Goal: Complete application form: Complete application form

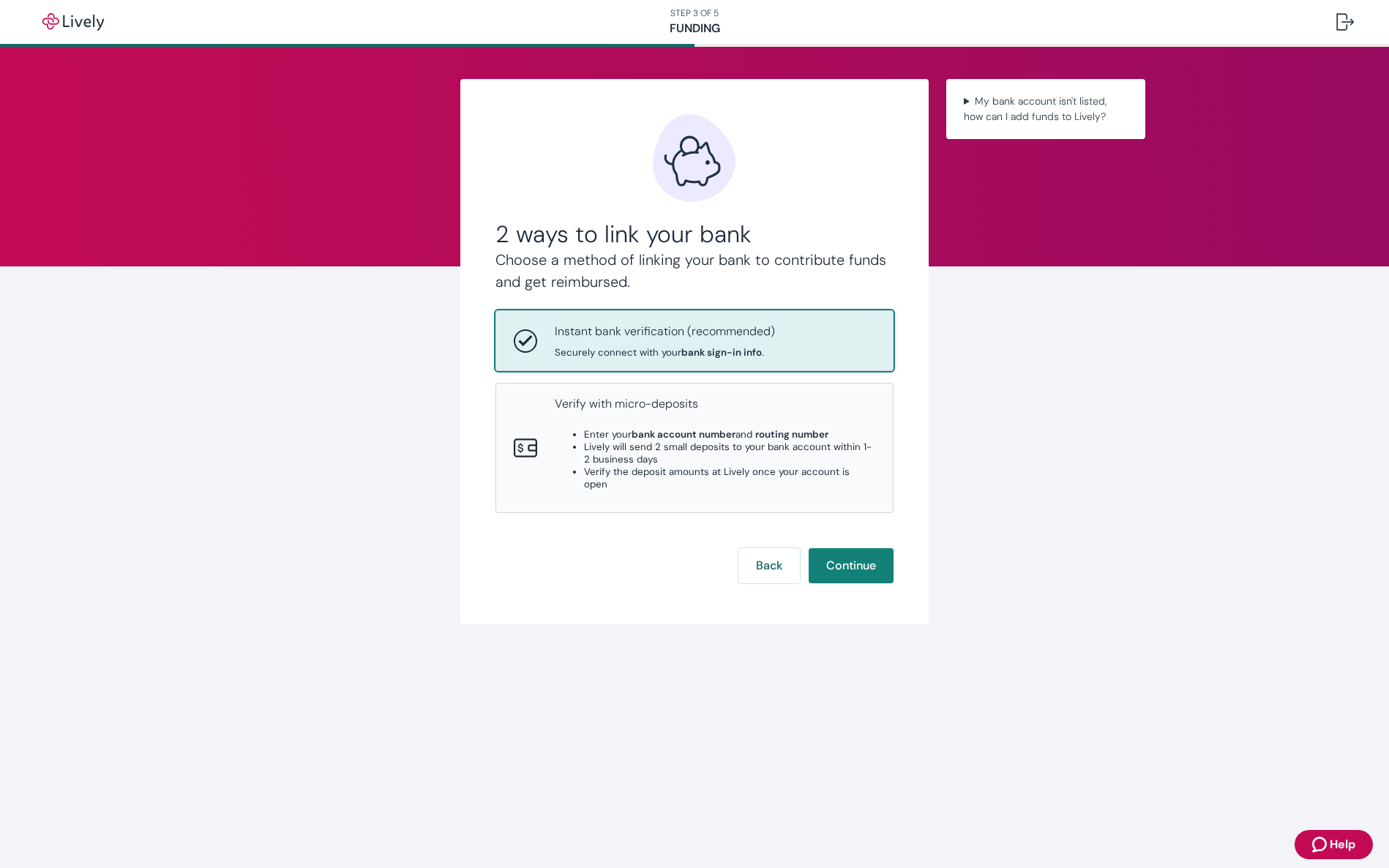
click at [783, 344] on div "Instant bank verification (recommended) Securely connect with your bank sign-in…" at bounding box center [714, 340] width 321 height 36
click at [867, 562] on button "Continue" at bounding box center [851, 566] width 85 height 35
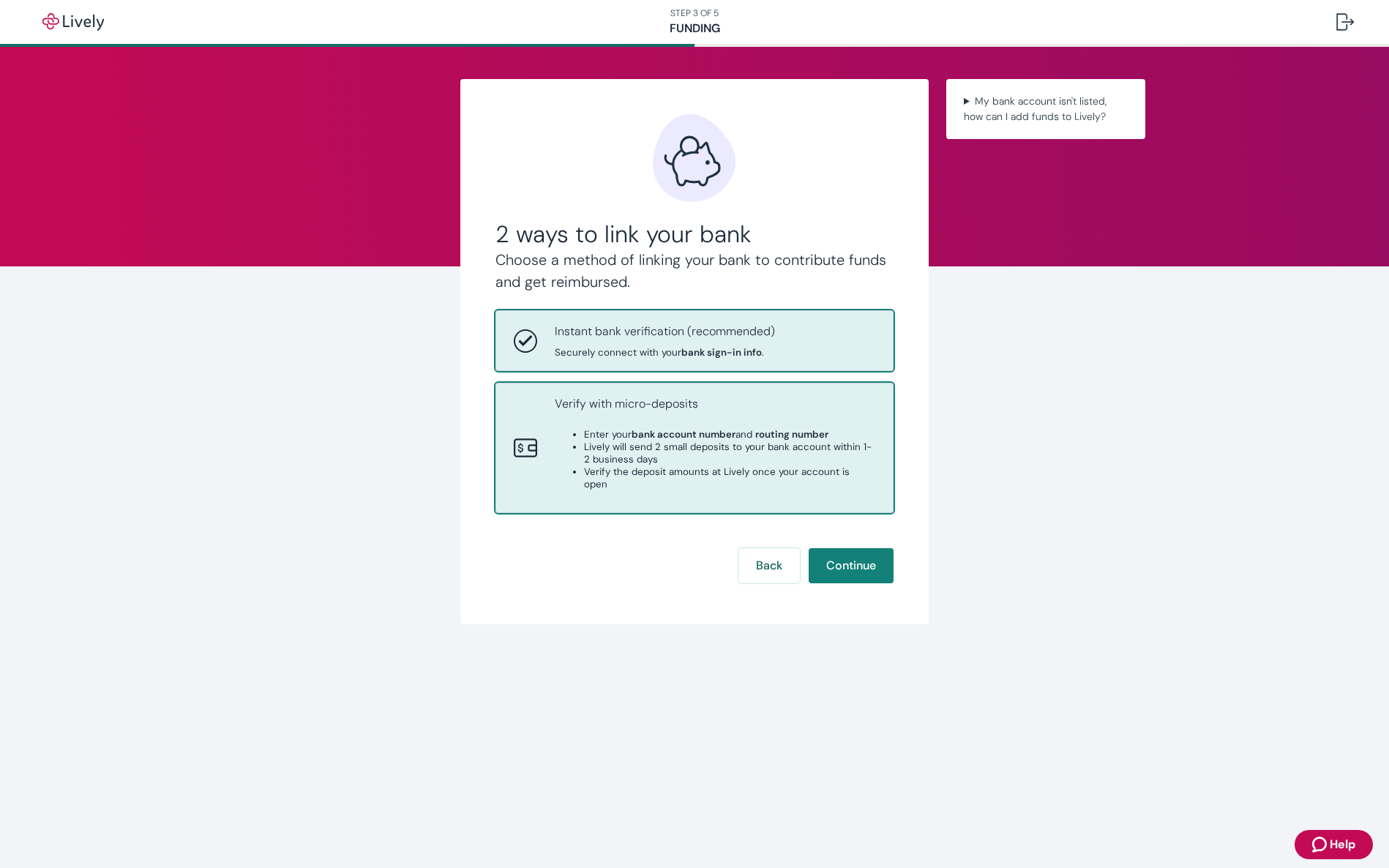
click at [675, 448] on li "Lively will send 2 small deposits to your bank account within 1-2 business days" at bounding box center [729, 453] width 291 height 25
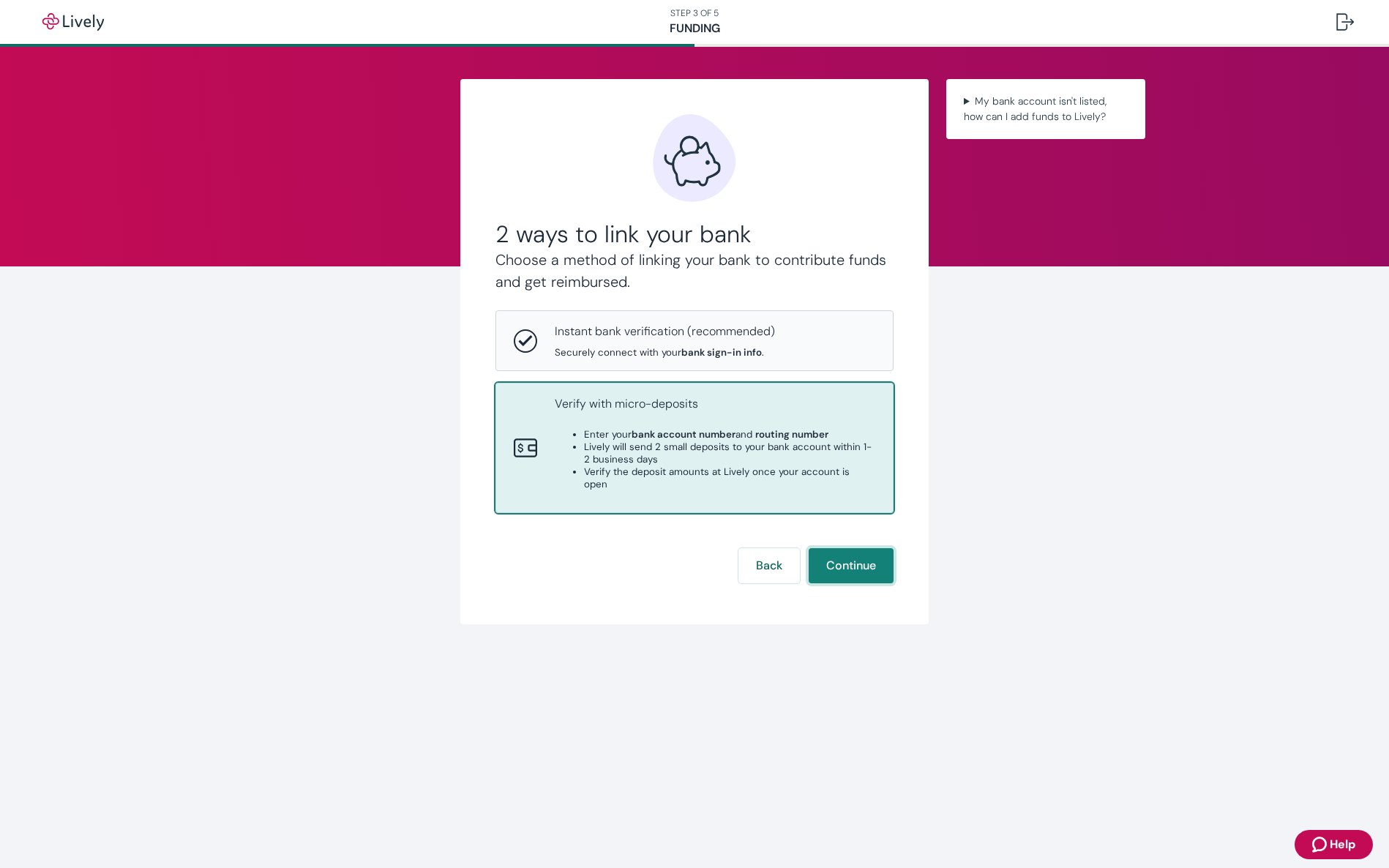
click at [842, 550] on button "Continue" at bounding box center [851, 566] width 85 height 35
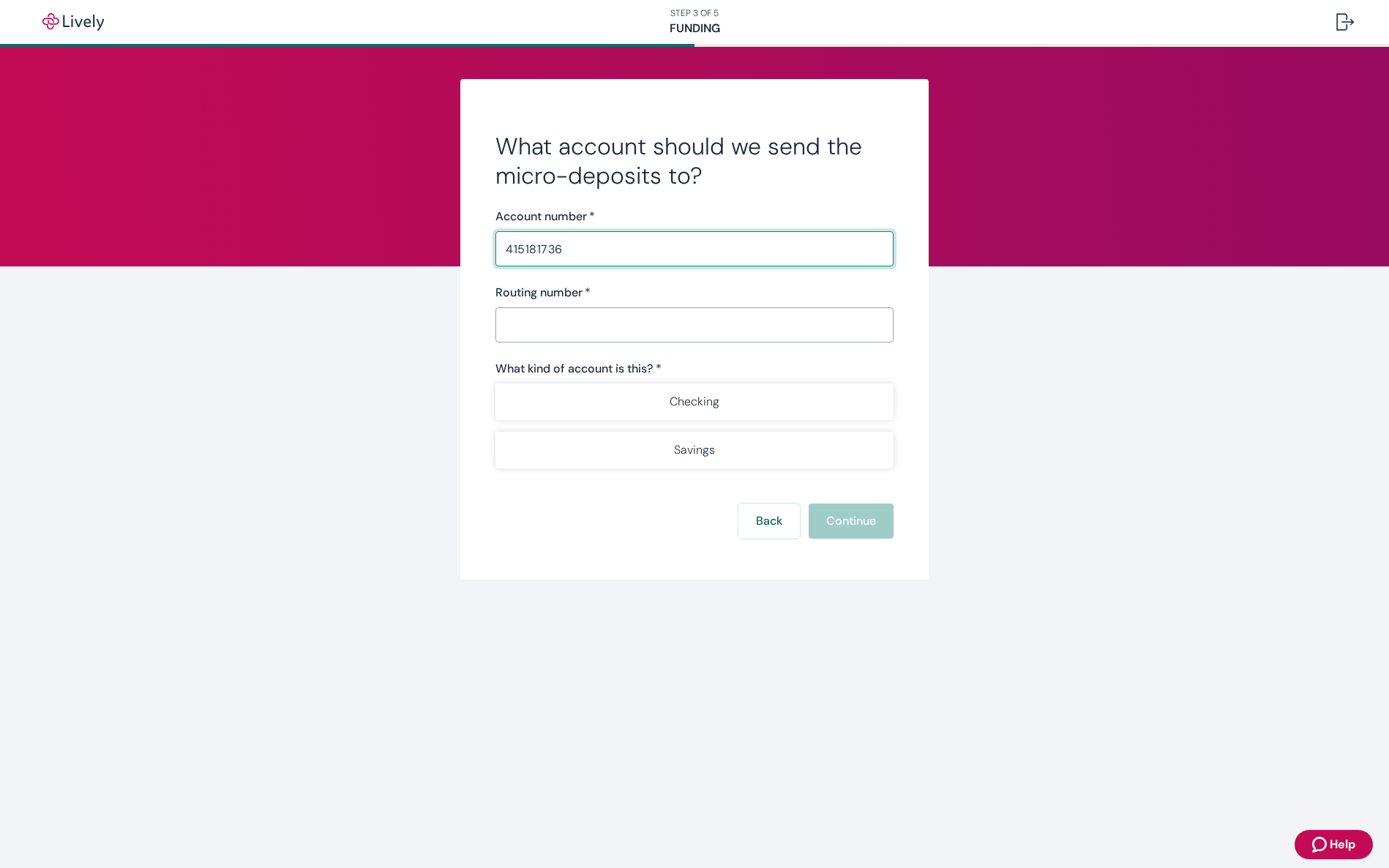
type input "415181736"
click at [586, 324] on input "Routing number   *" at bounding box center [694, 324] width 399 height 29
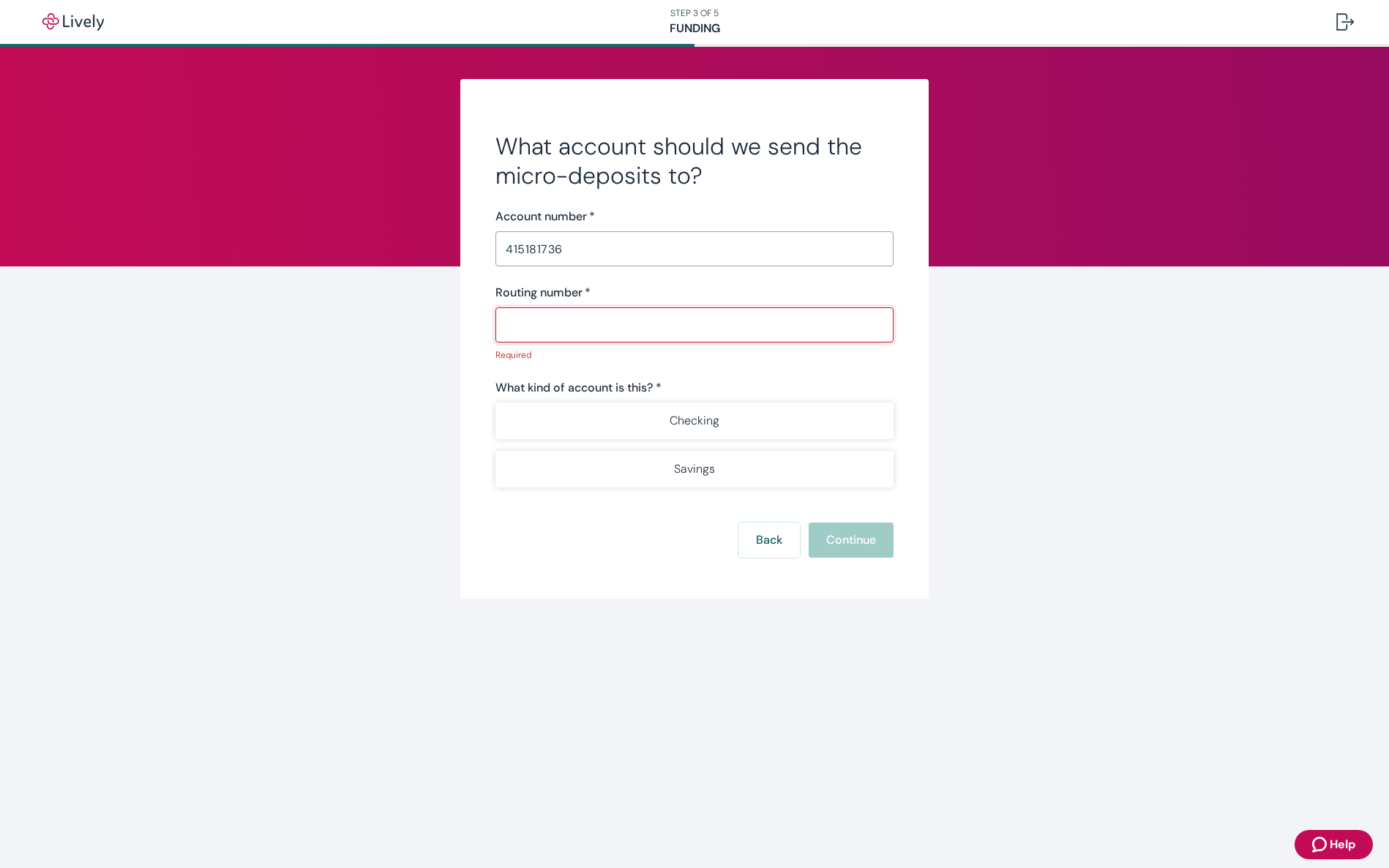
click at [577, 319] on input "Routing number   *" at bounding box center [694, 324] width 399 height 29
paste input "124384877"
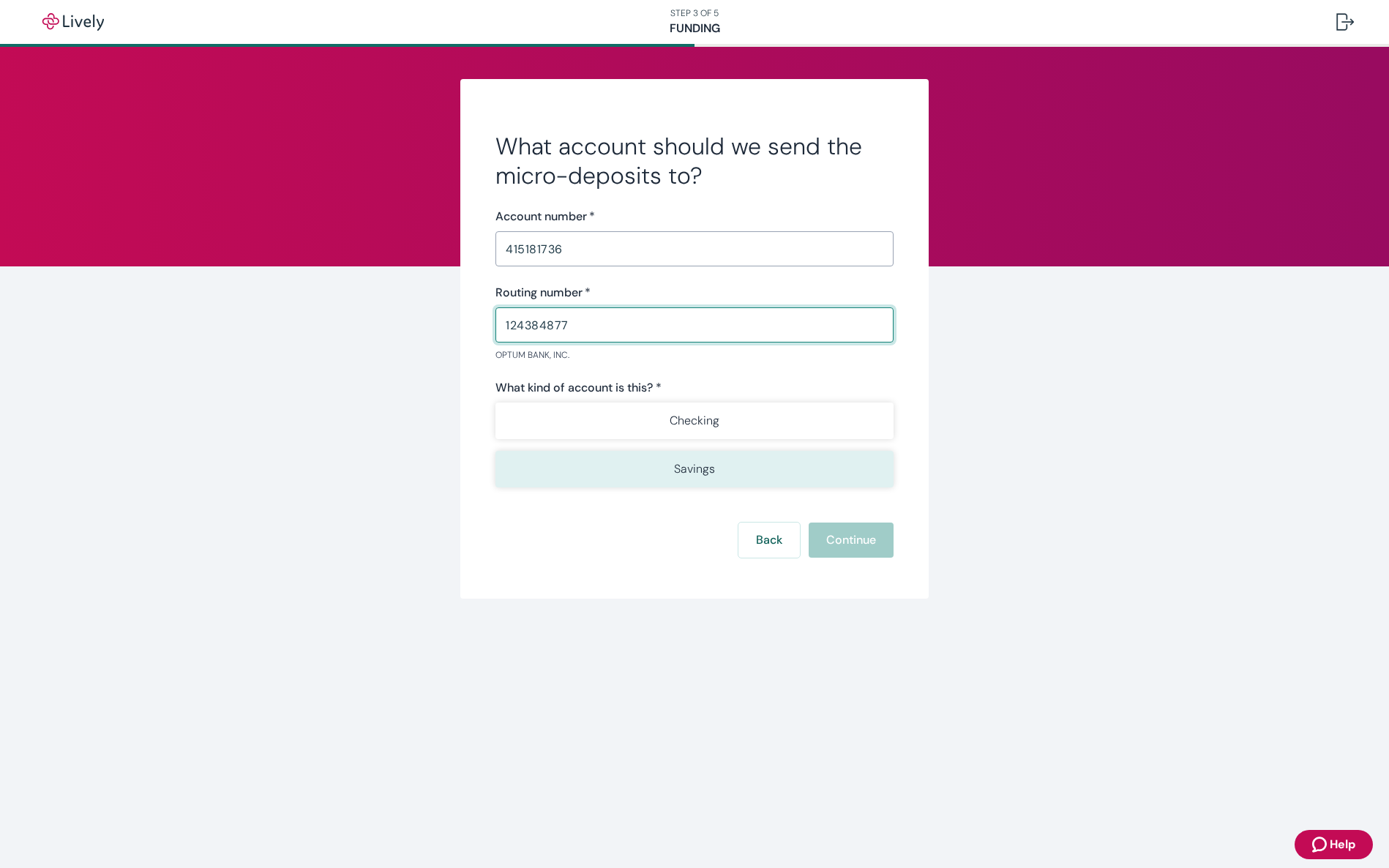
type input "124384877"
click at [722, 474] on button "Savings" at bounding box center [694, 470] width 399 height 37
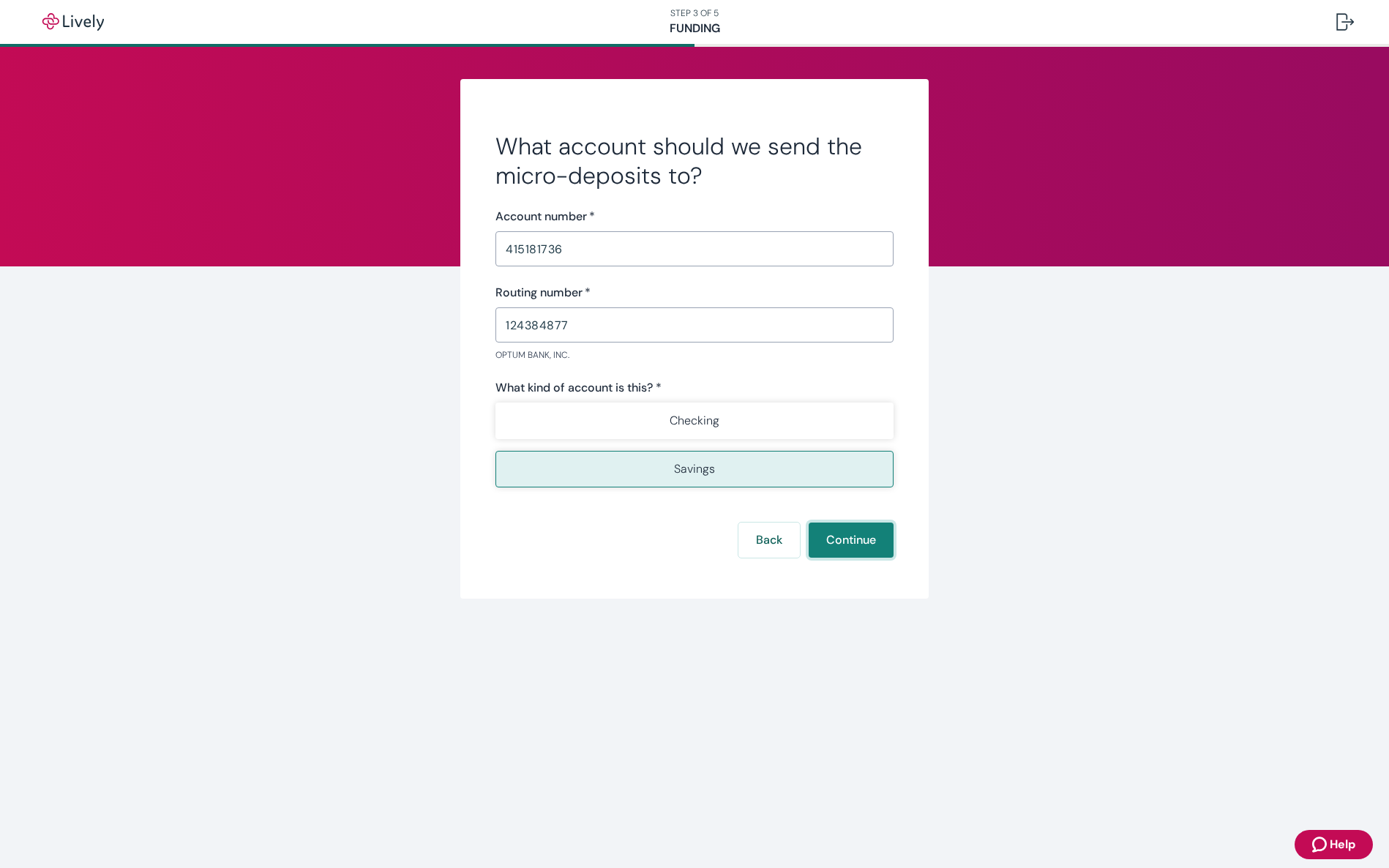
click at [859, 543] on button "Continue" at bounding box center [851, 540] width 85 height 35
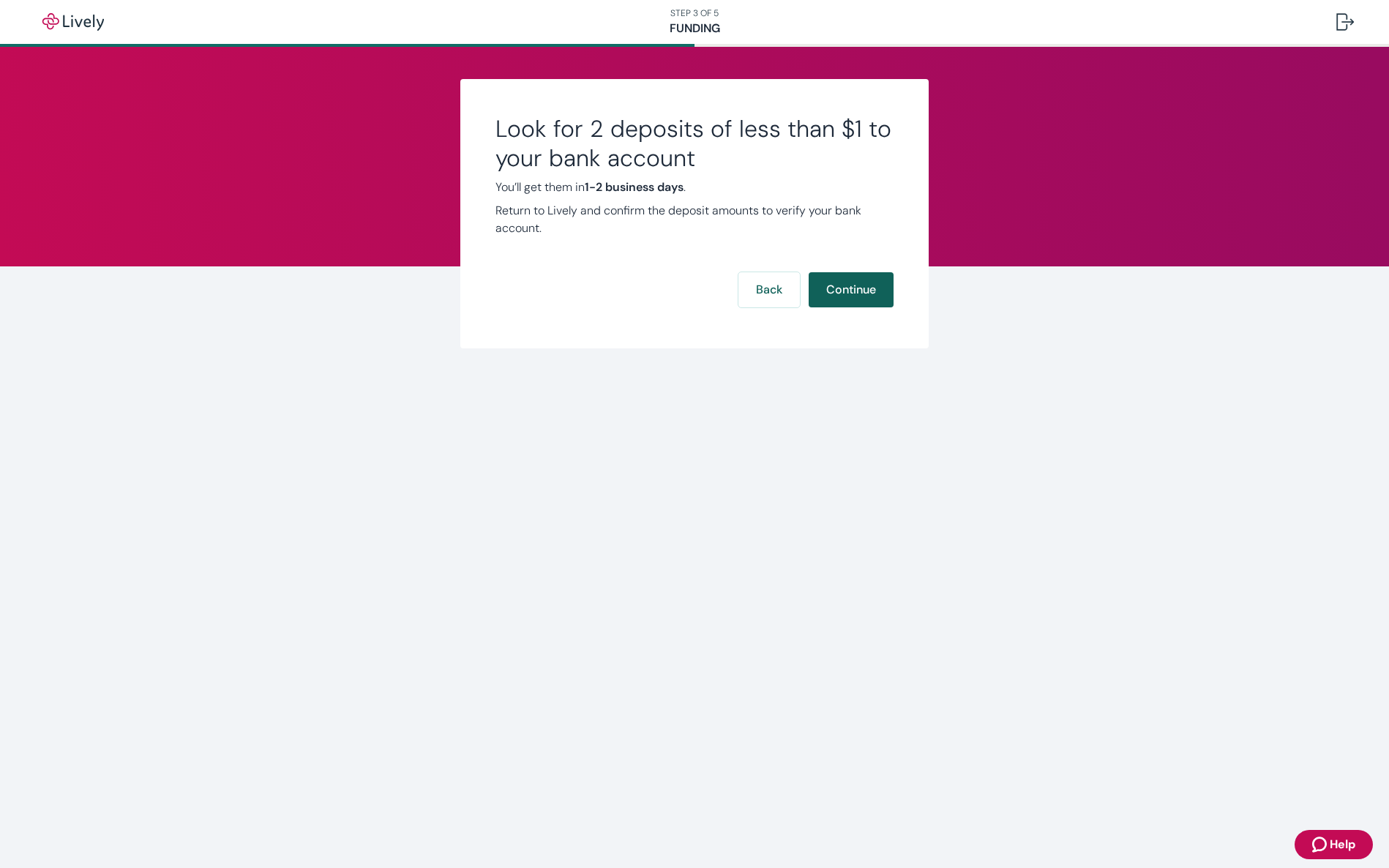
click at [852, 290] on button "Continue" at bounding box center [851, 289] width 85 height 35
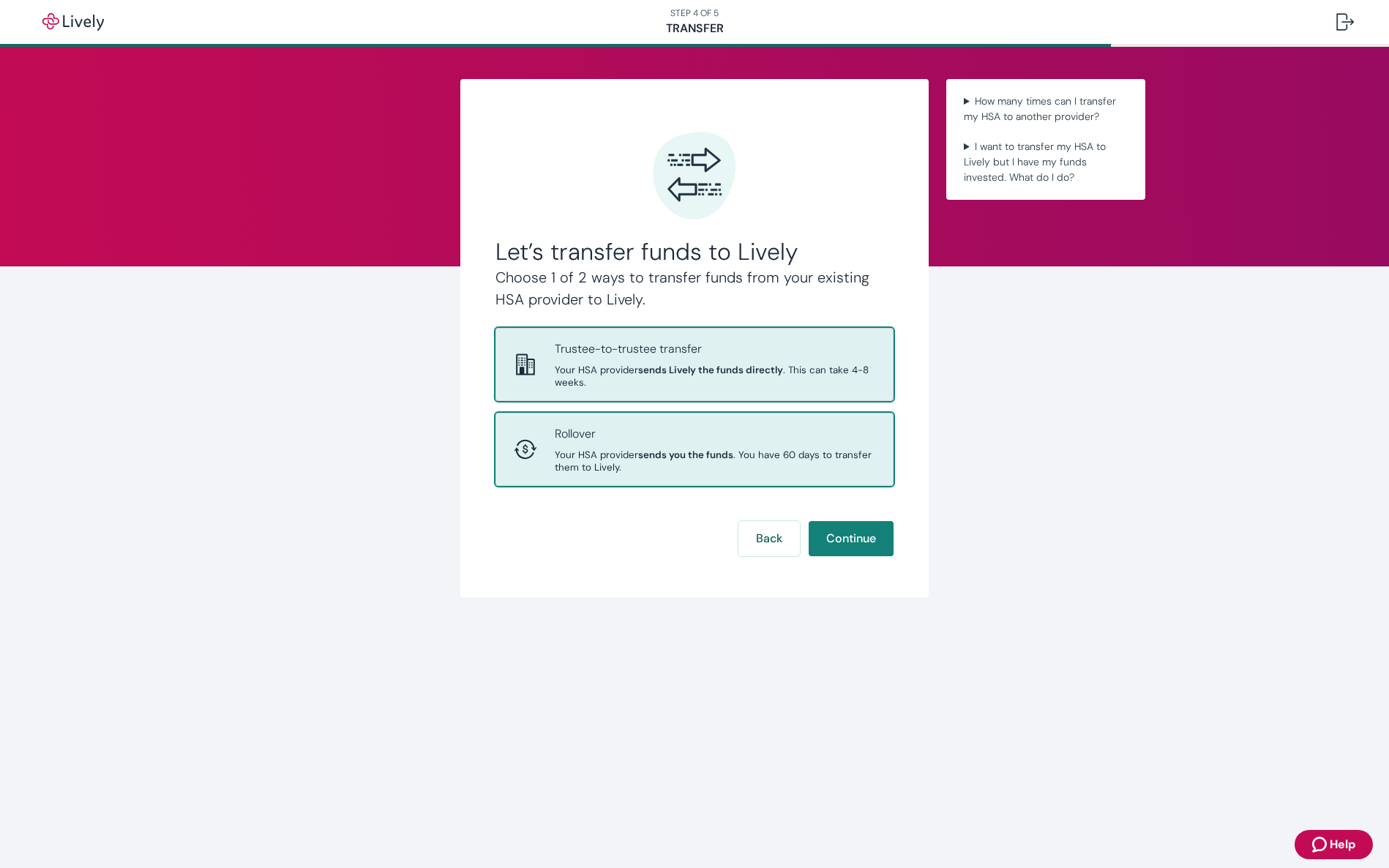
click at [752, 426] on p "Rollover" at bounding box center [714, 434] width 321 height 18
click at [683, 382] on span "Your HSA provider sends Lively the funds directly . This can take 4-8 weeks." at bounding box center [714, 376] width 321 height 25
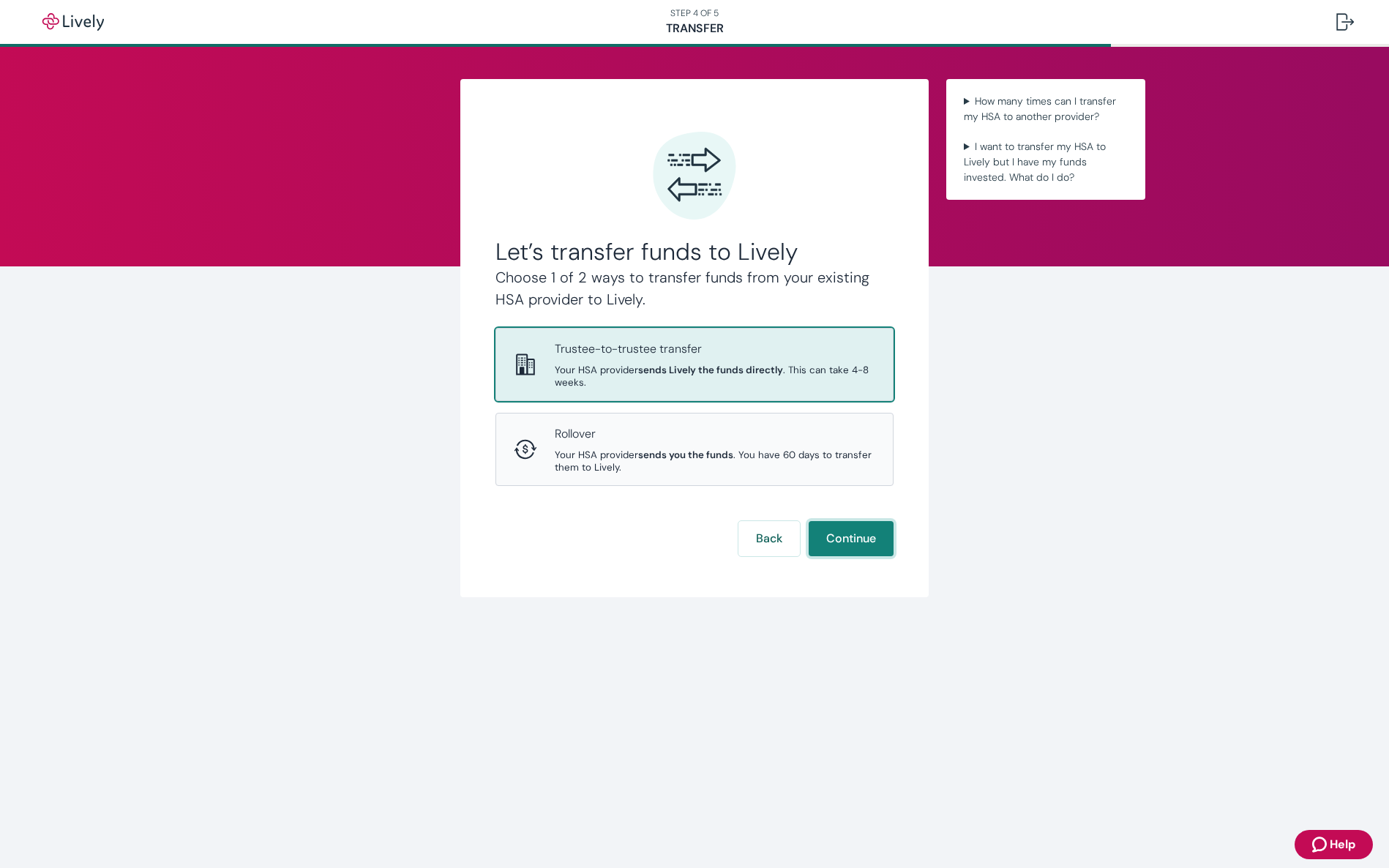
click at [848, 540] on button "Continue" at bounding box center [851, 539] width 85 height 35
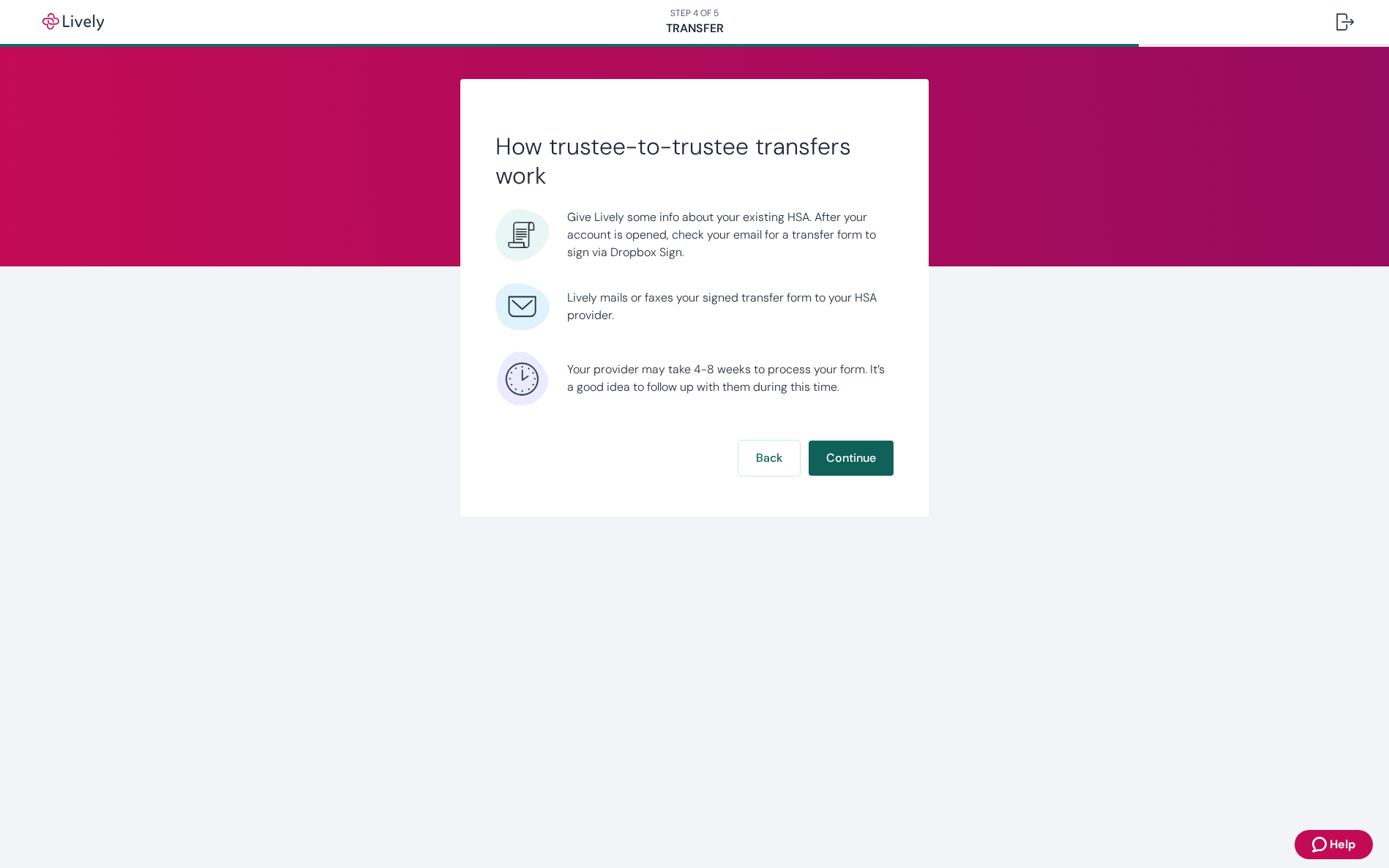
click at [861, 460] on button "Continue" at bounding box center [851, 458] width 85 height 35
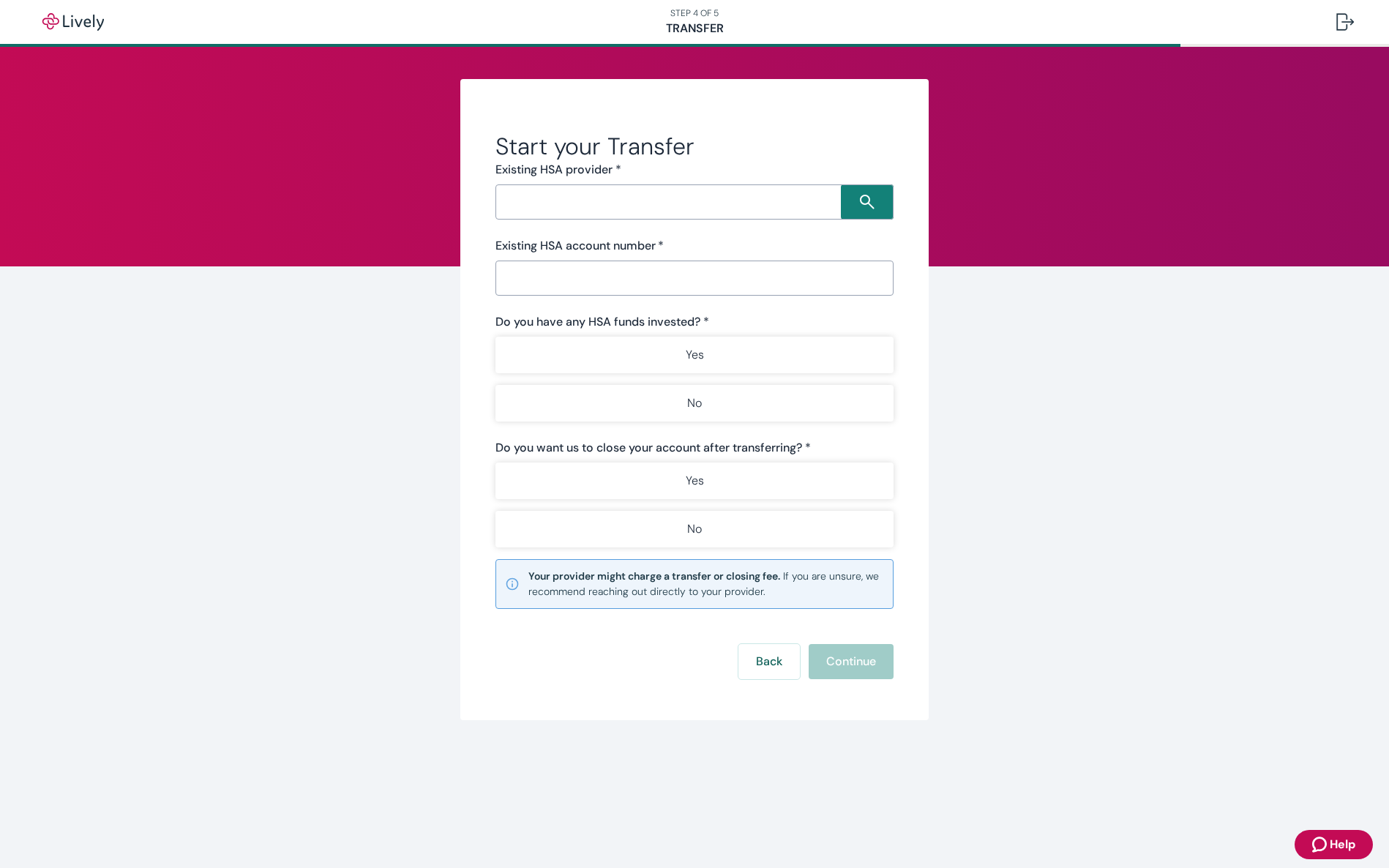
click at [675, 201] on input "Search input" at bounding box center [671, 202] width 341 height 20
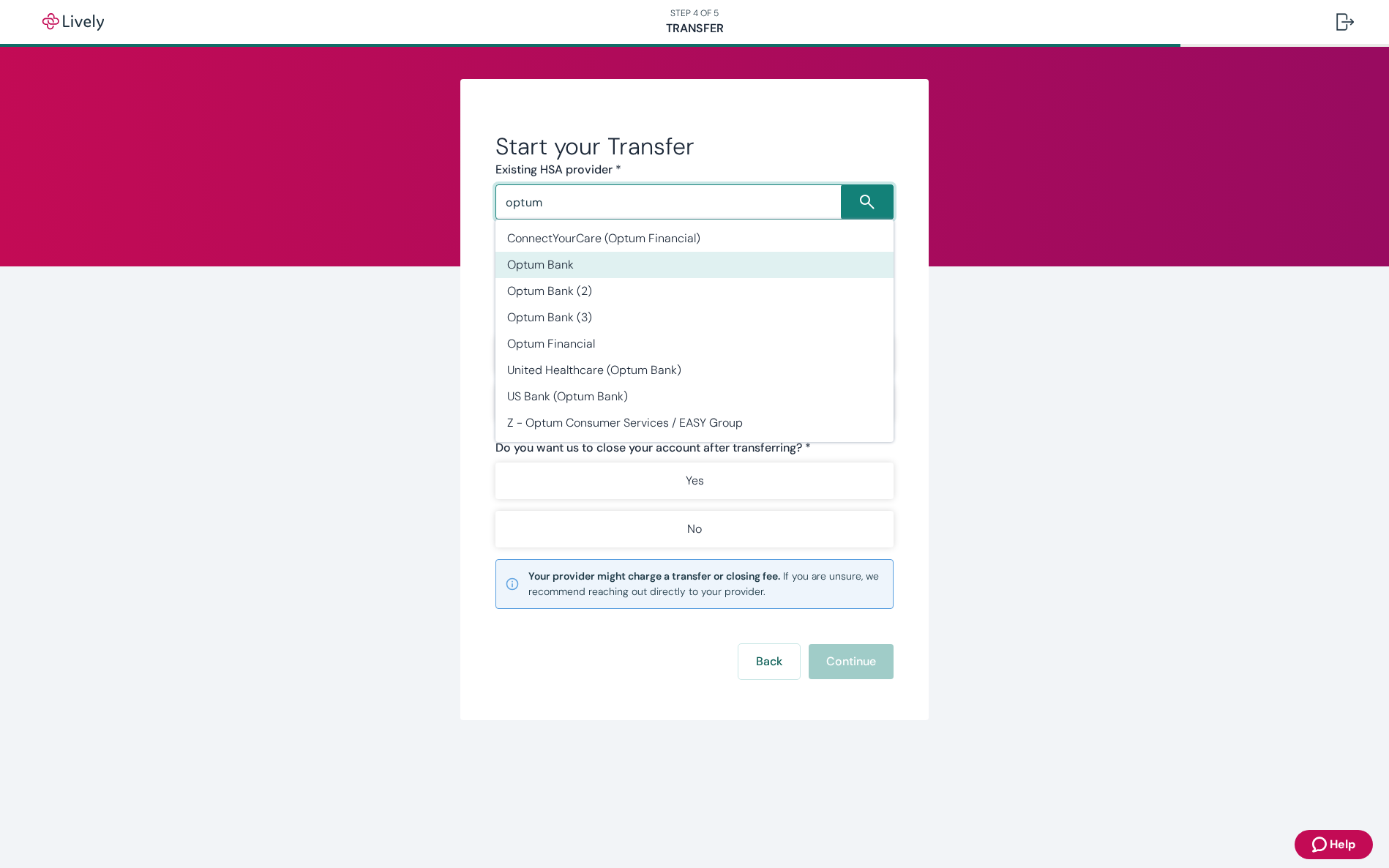
click at [633, 260] on li "Optum Bank" at bounding box center [694, 264] width 399 height 26
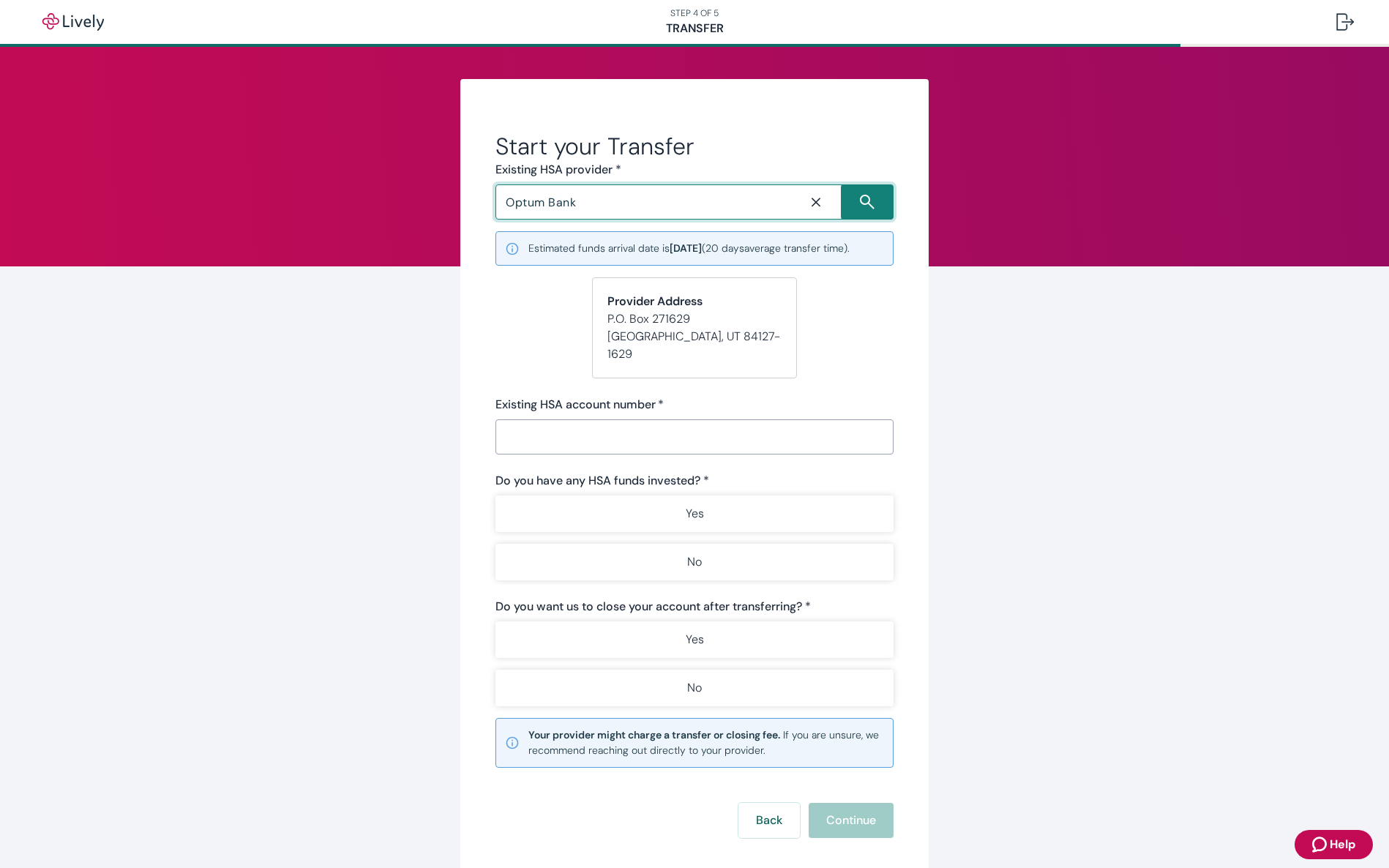
type input "Optum Bank"
click at [595, 422] on input "Existing HSA account number   *" at bounding box center [694, 436] width 399 height 29
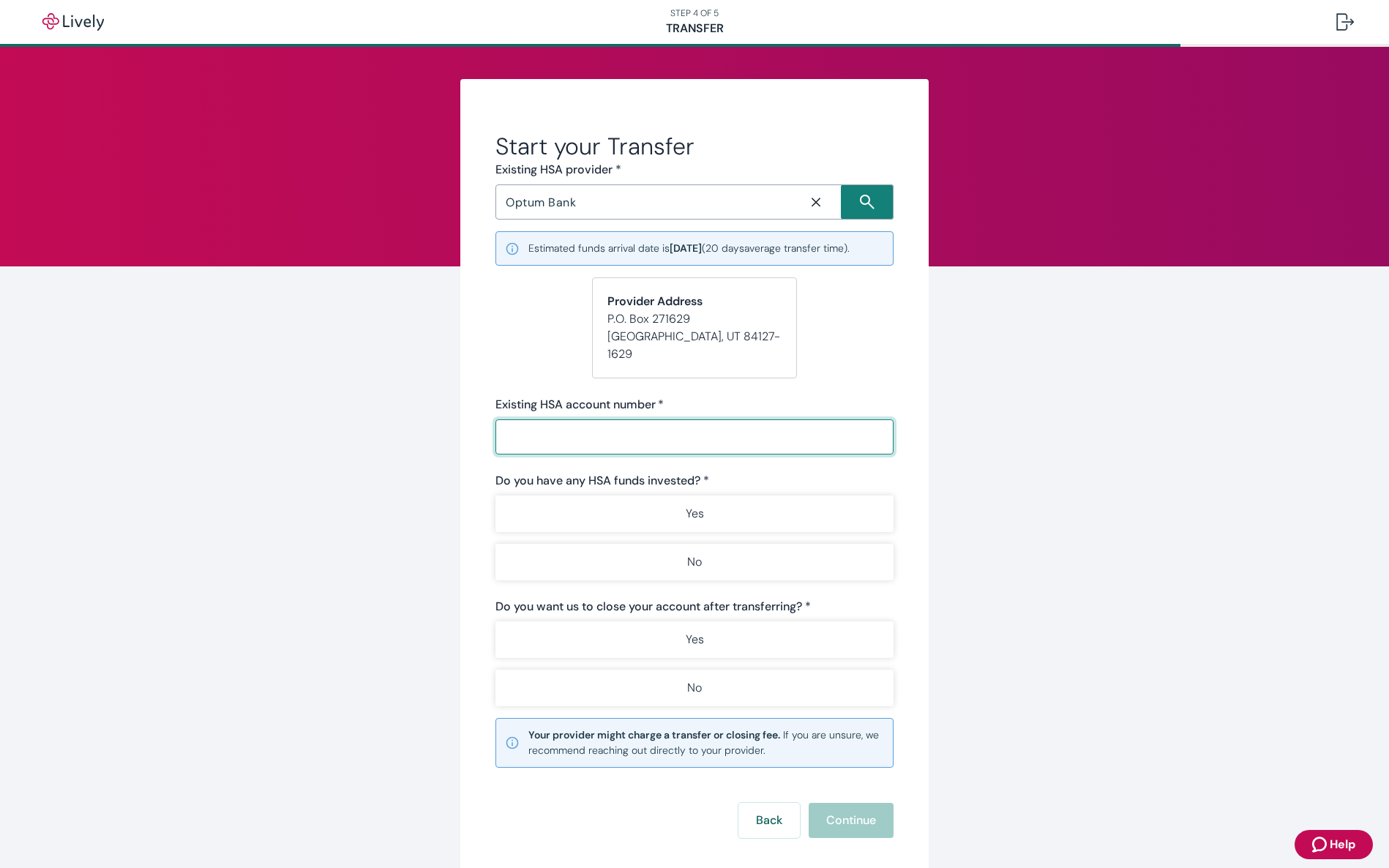
type input "5"
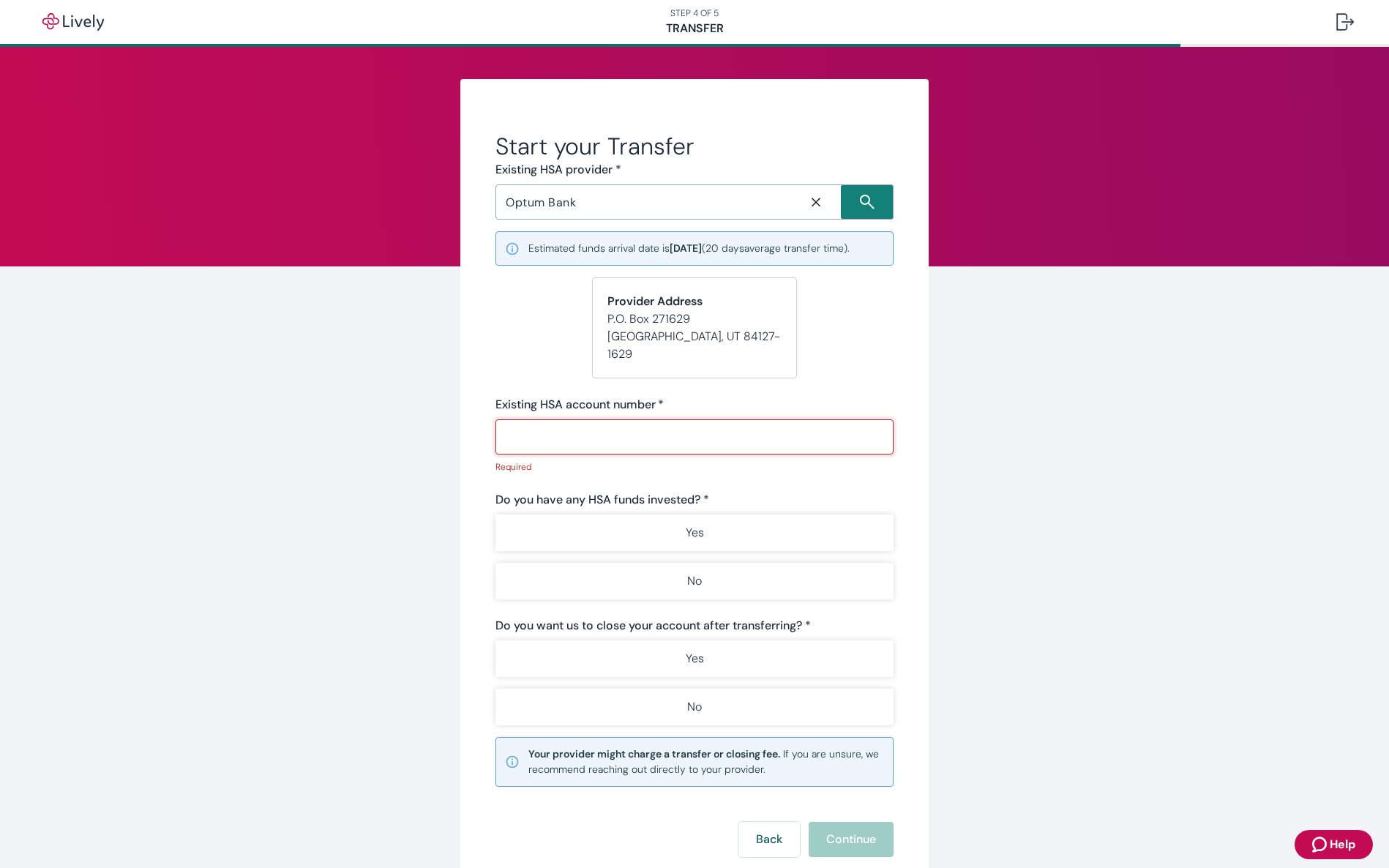
click at [599, 425] on input "Existing HSA account number   *" at bounding box center [694, 436] width 399 height 29
paste input "124384877"
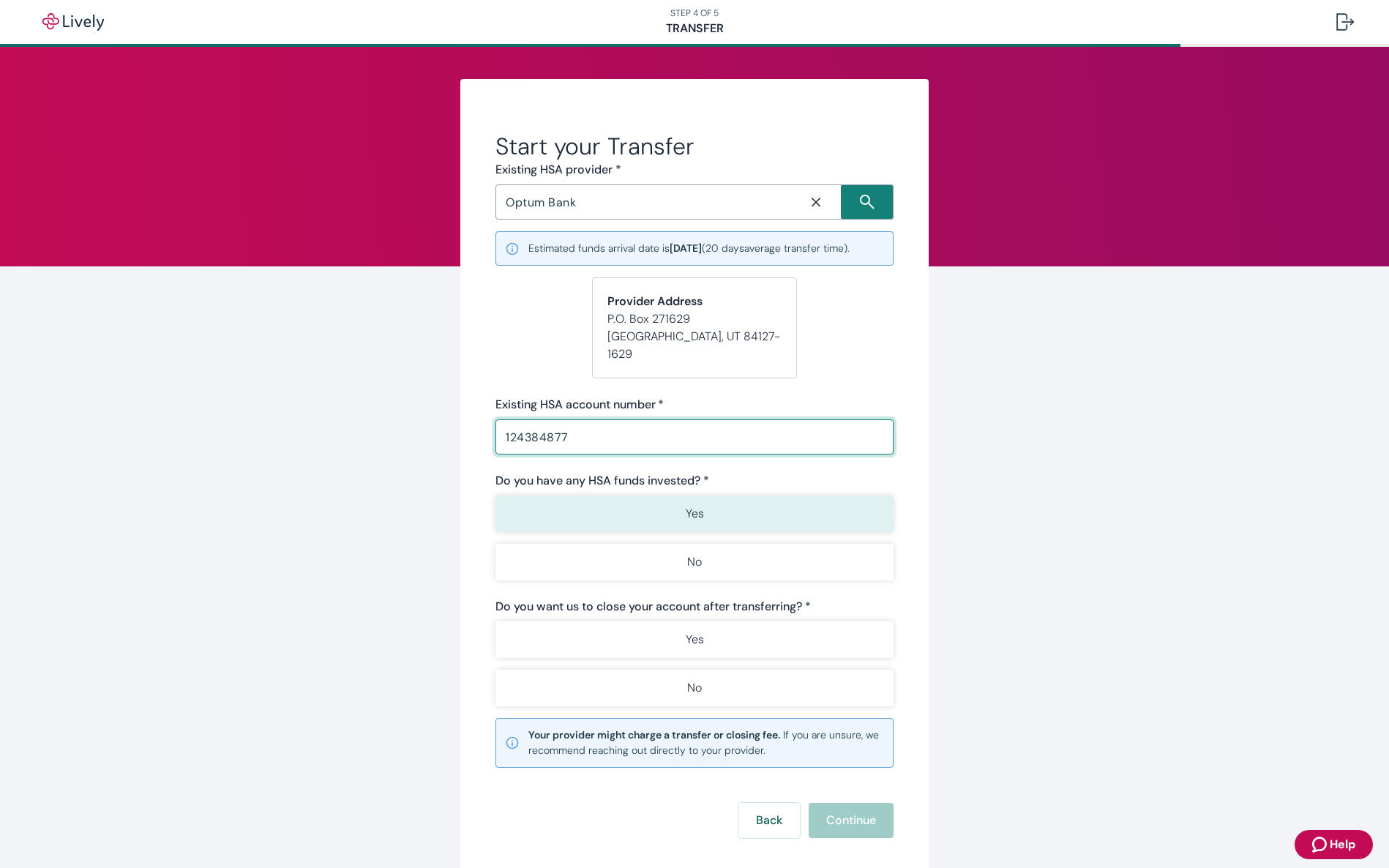
type input "124384877"
click at [596, 495] on button "Yes" at bounding box center [694, 513] width 399 height 37
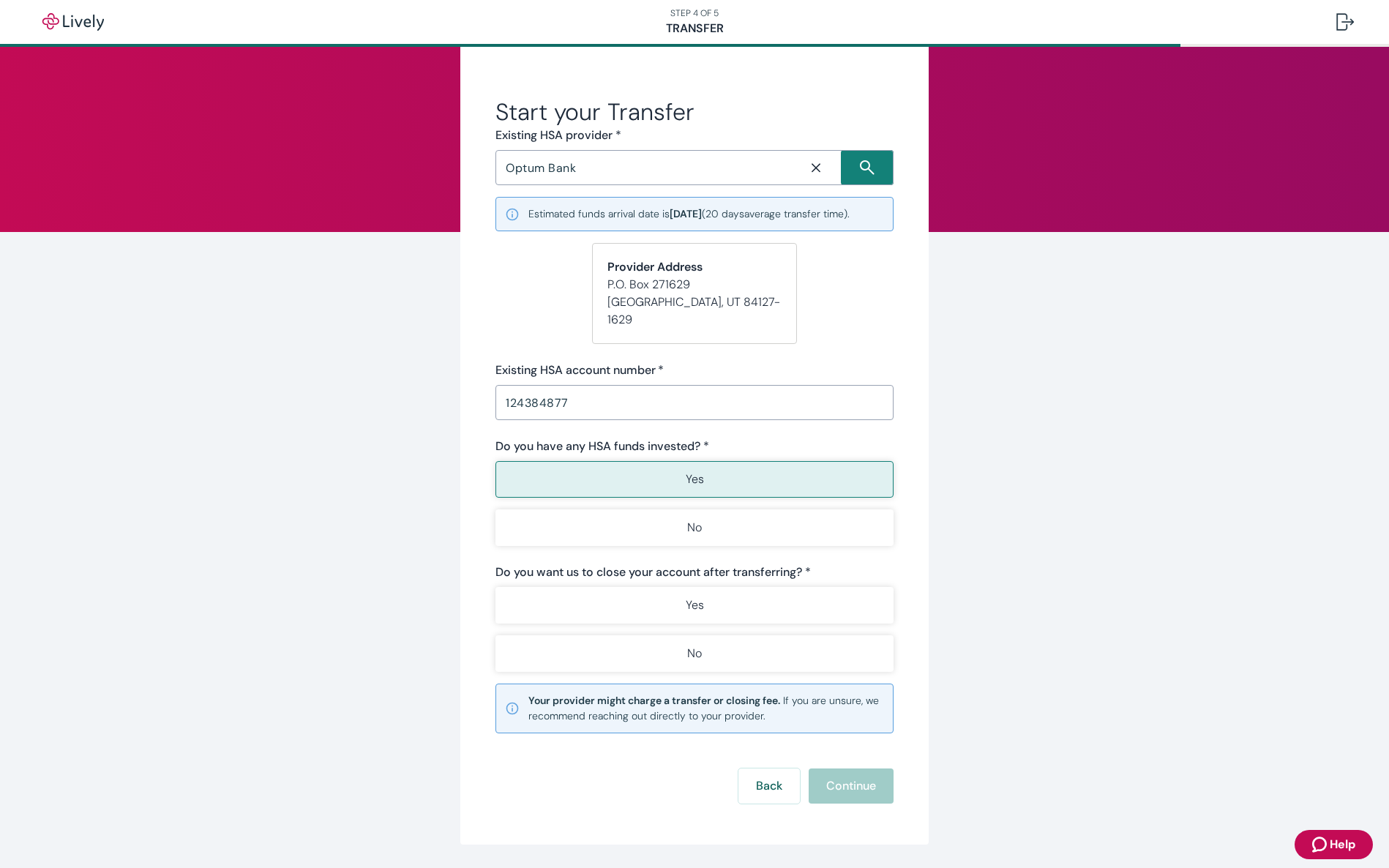
scroll to position [63, 0]
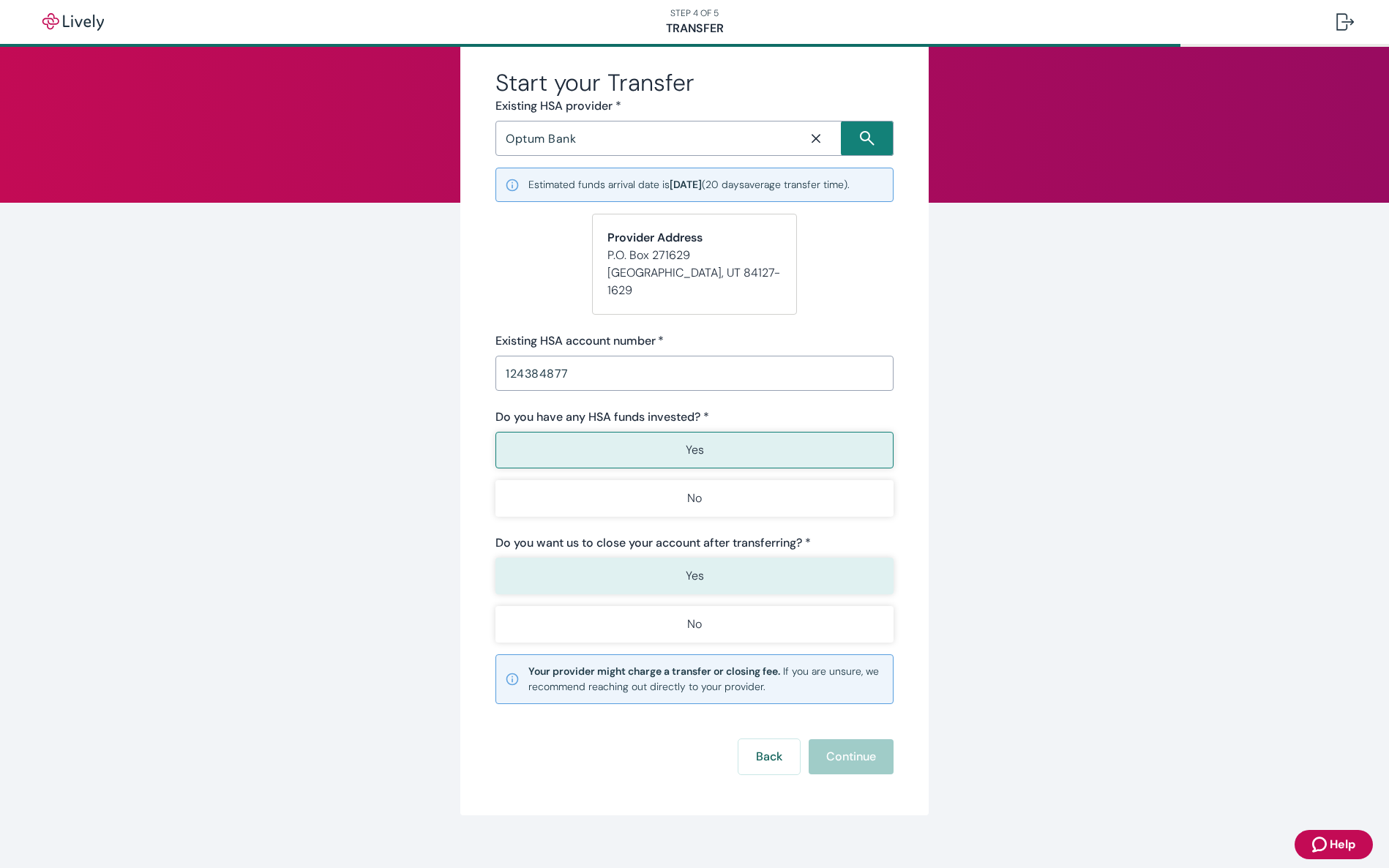
click at [624, 559] on button "Yes" at bounding box center [694, 576] width 399 height 37
click at [864, 742] on button "Continue" at bounding box center [851, 757] width 85 height 35
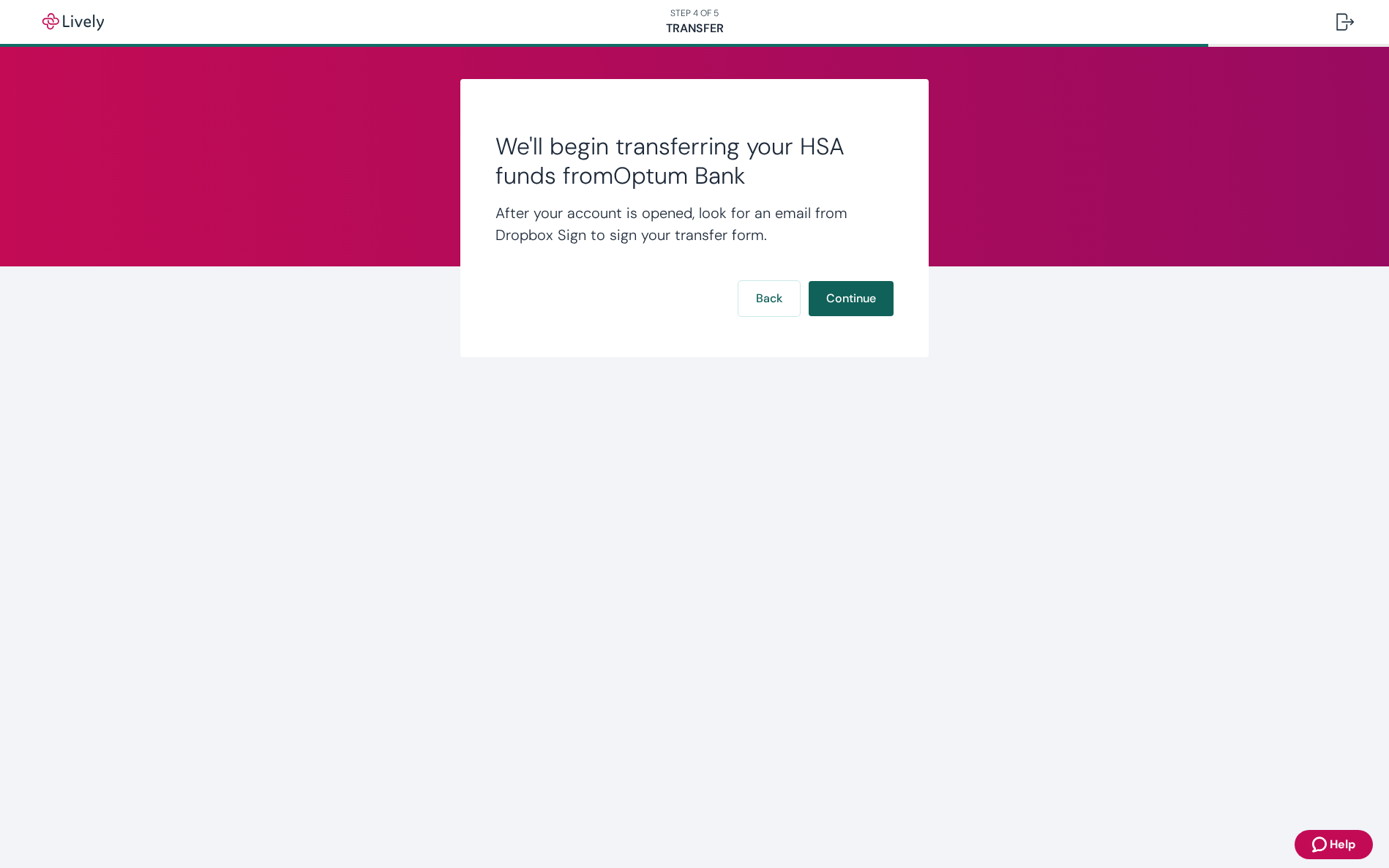
click at [842, 297] on button "Continue" at bounding box center [851, 298] width 85 height 35
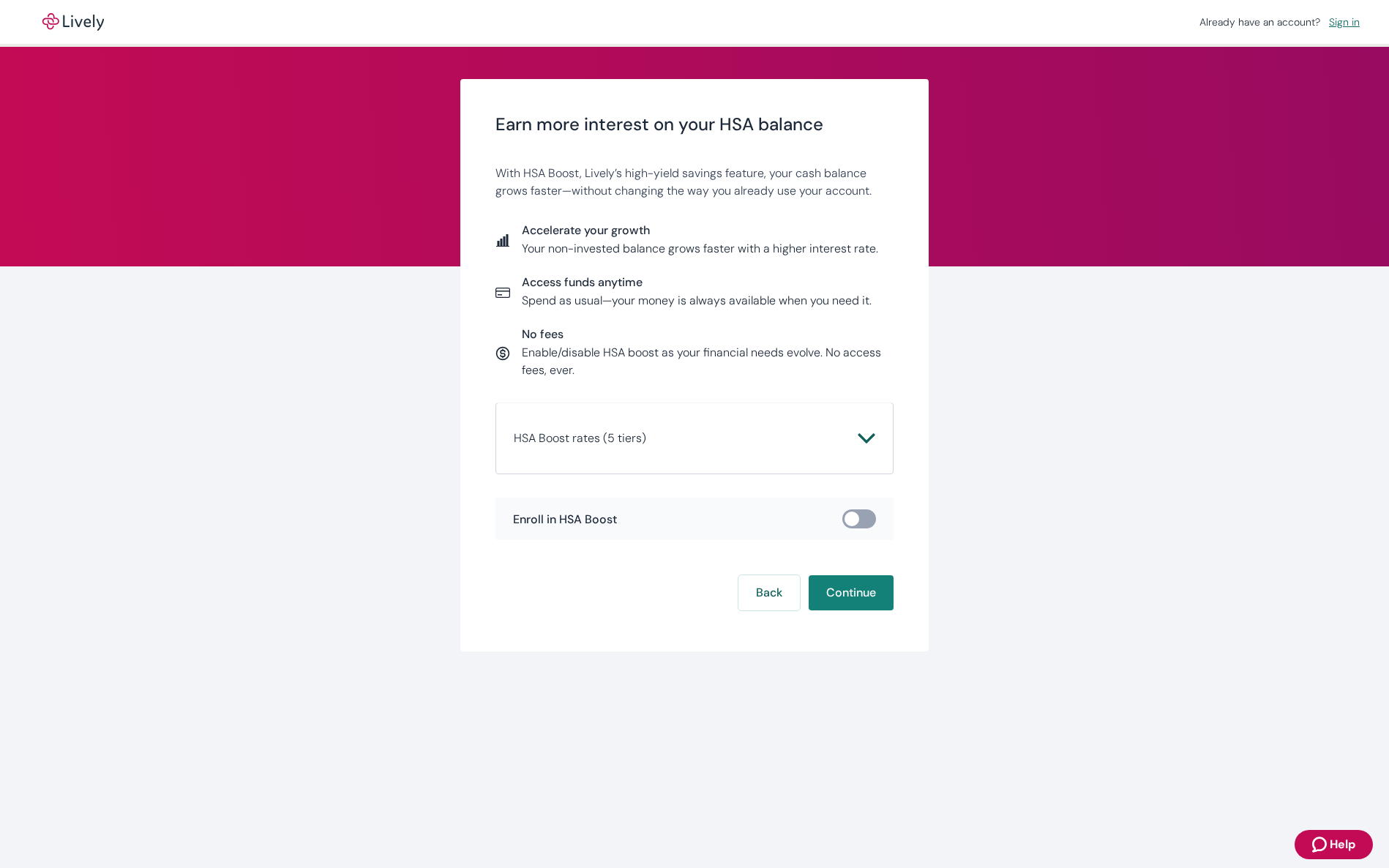
click at [618, 448] on button "HSA Boost rates (5 tiers)" at bounding box center [694, 438] width 362 height 35
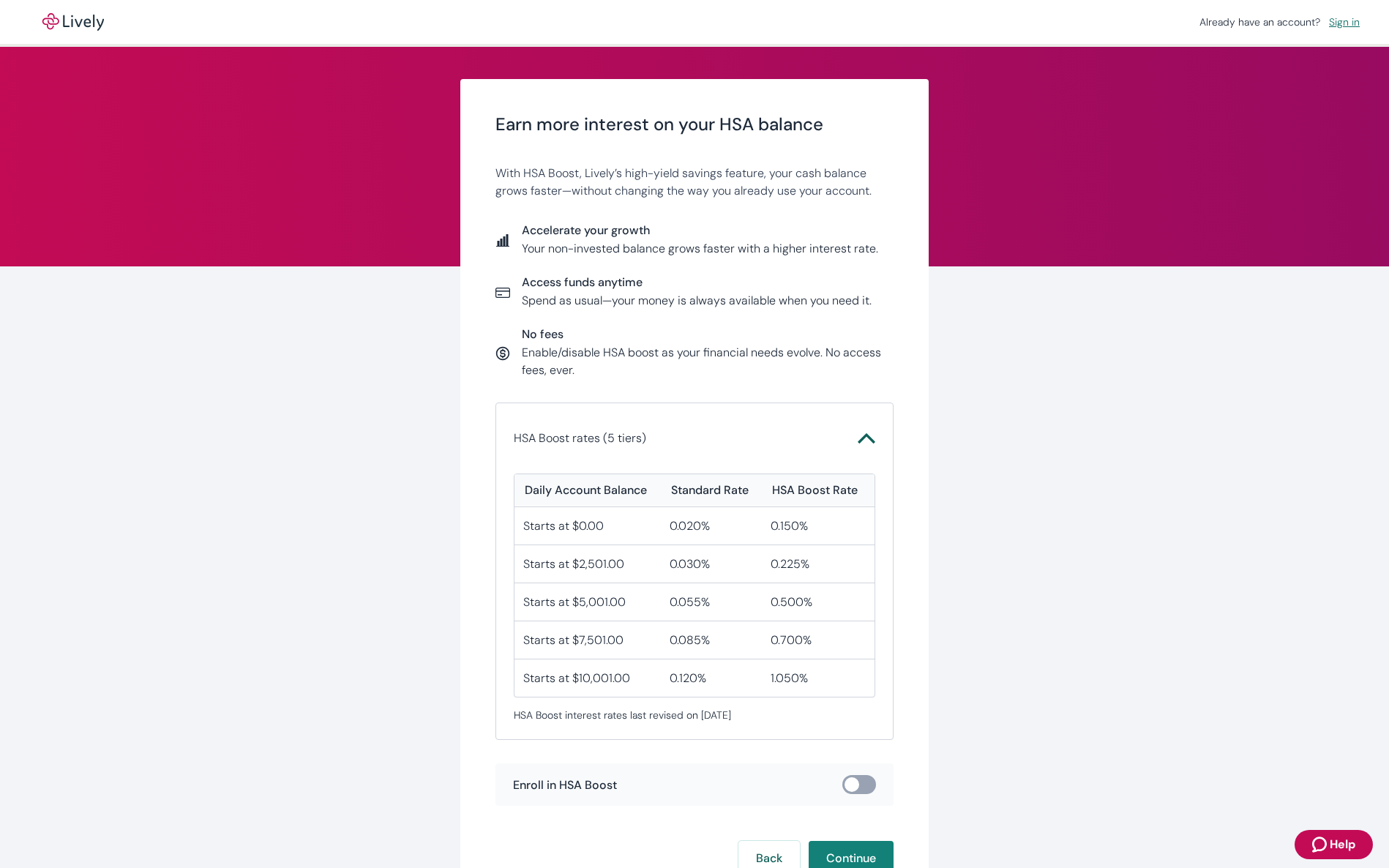
click at [618, 448] on button "HSA Boost rates (5 tiers)" at bounding box center [694, 438] width 362 height 35
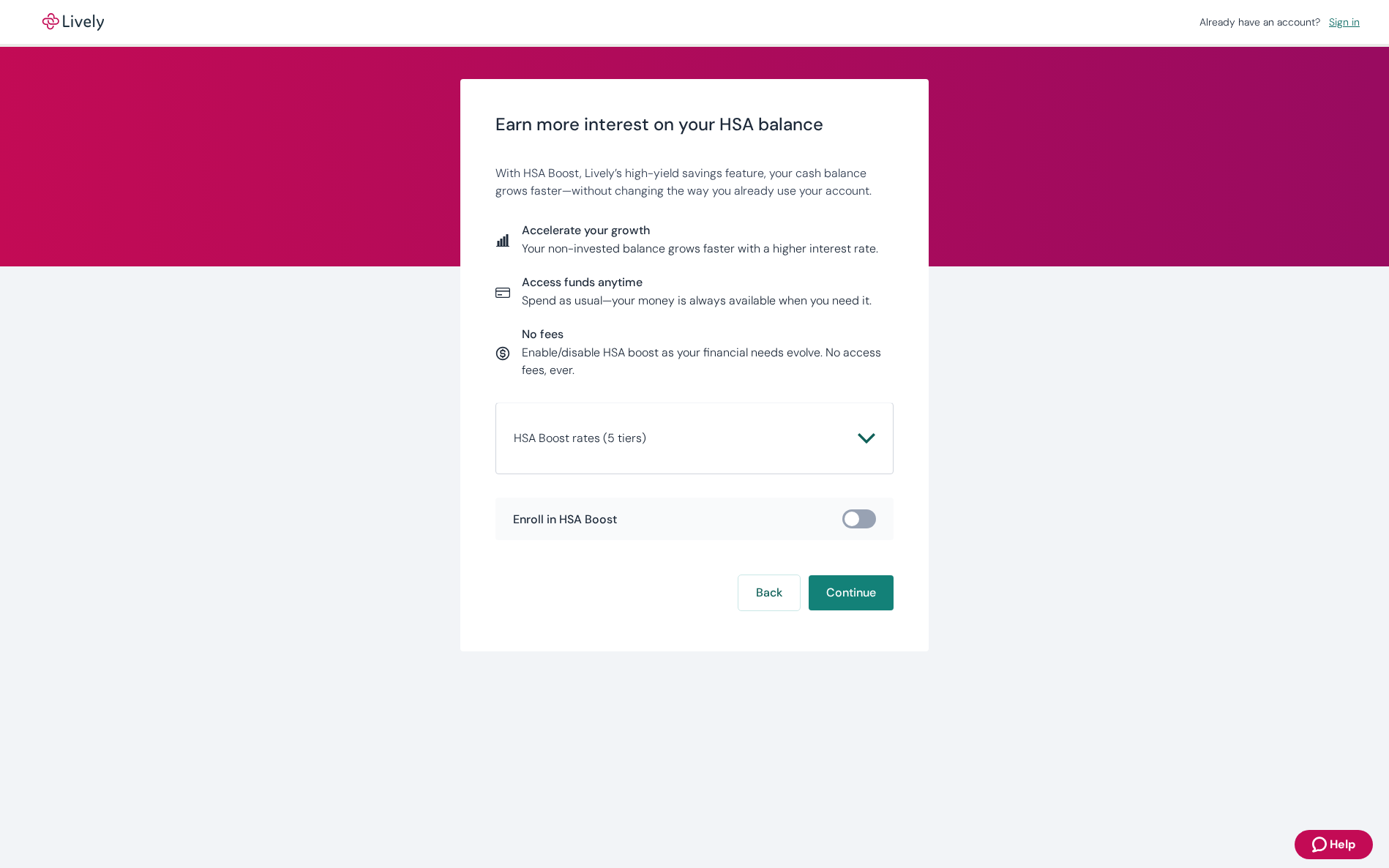
click at [622, 431] on p "HSA Boost rates (5 tiers)" at bounding box center [580, 438] width 133 height 18
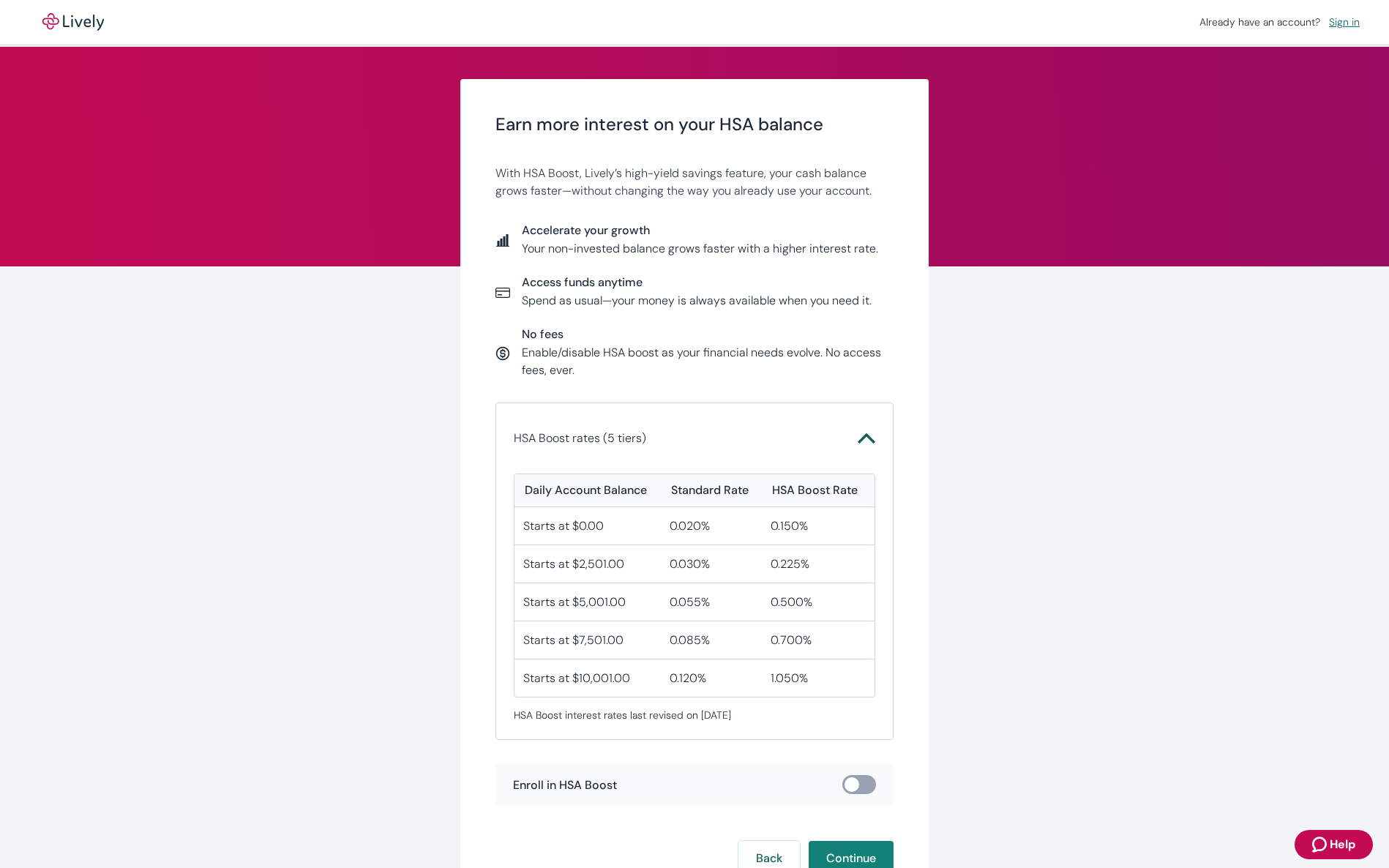
click at [622, 431] on p "HSA Boost rates (5 tiers)" at bounding box center [580, 438] width 133 height 18
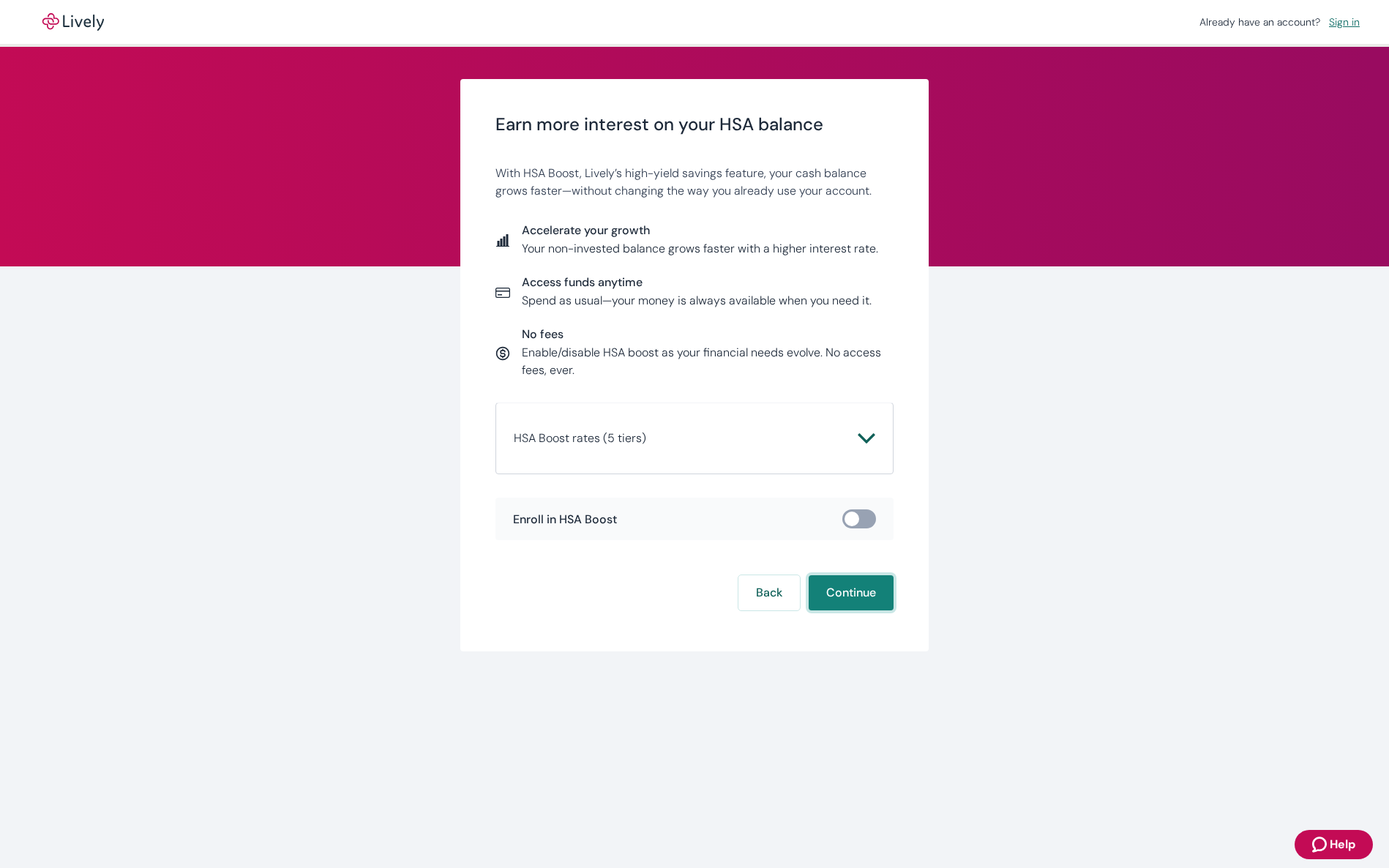
click at [850, 592] on button "Continue" at bounding box center [851, 592] width 85 height 35
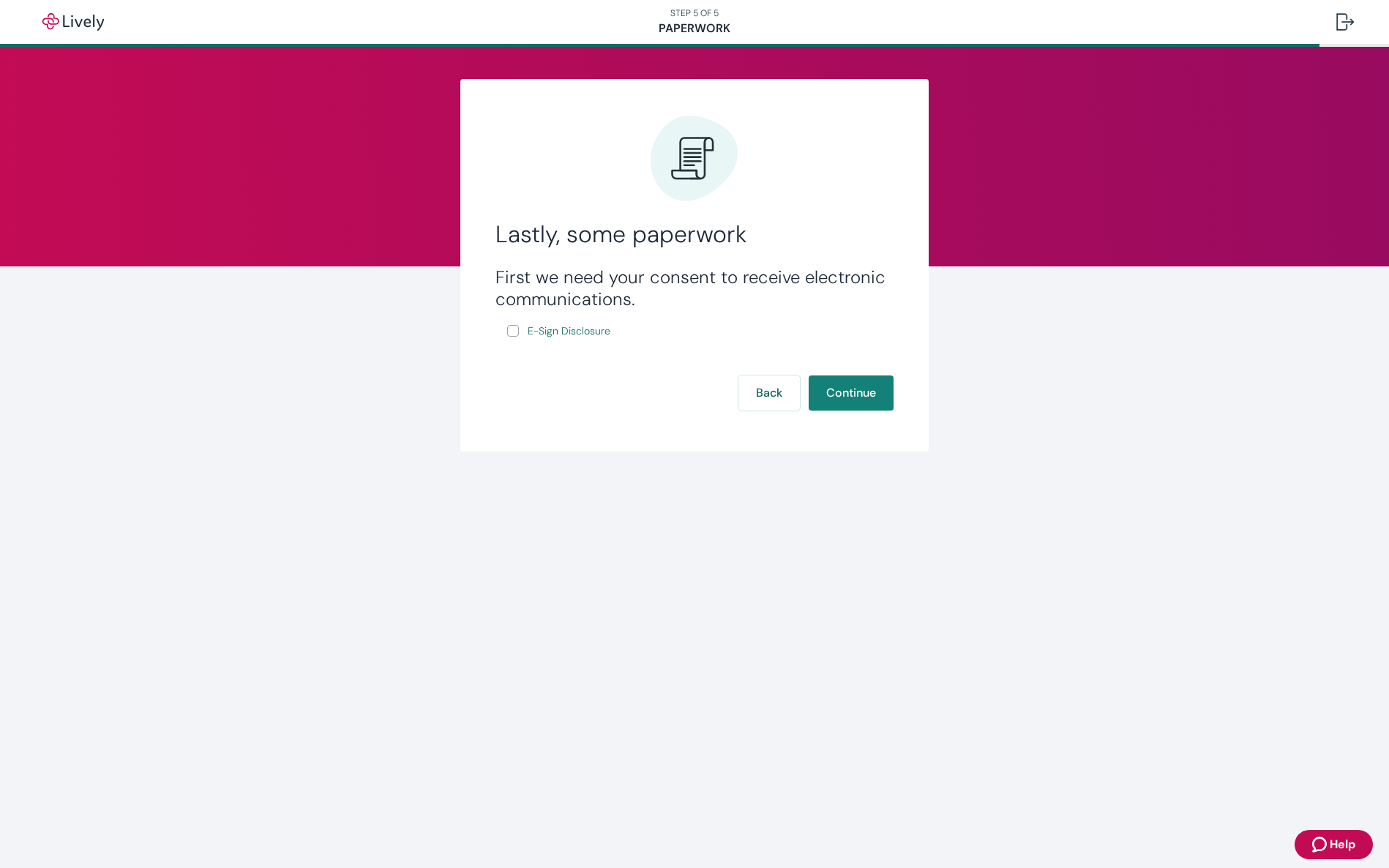
click at [511, 331] on input "E-Sign Disclosure" at bounding box center [513, 330] width 12 height 12
checkbox input "true"
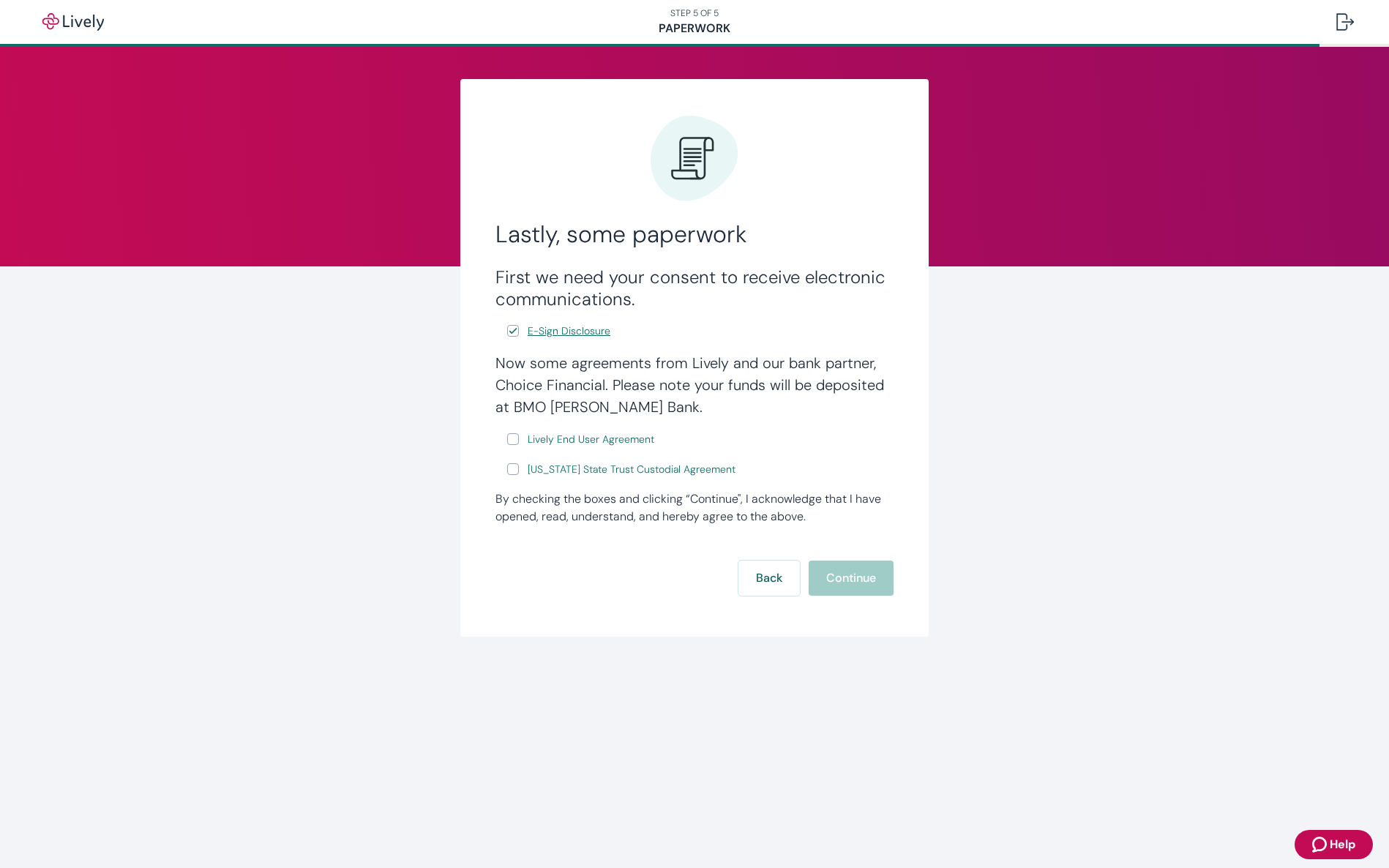
click at [604, 332] on span "E-Sign Disclosure" at bounding box center [569, 331] width 83 height 16
click at [565, 442] on span "Lively End User Agreement" at bounding box center [592, 439] width 127 height 16
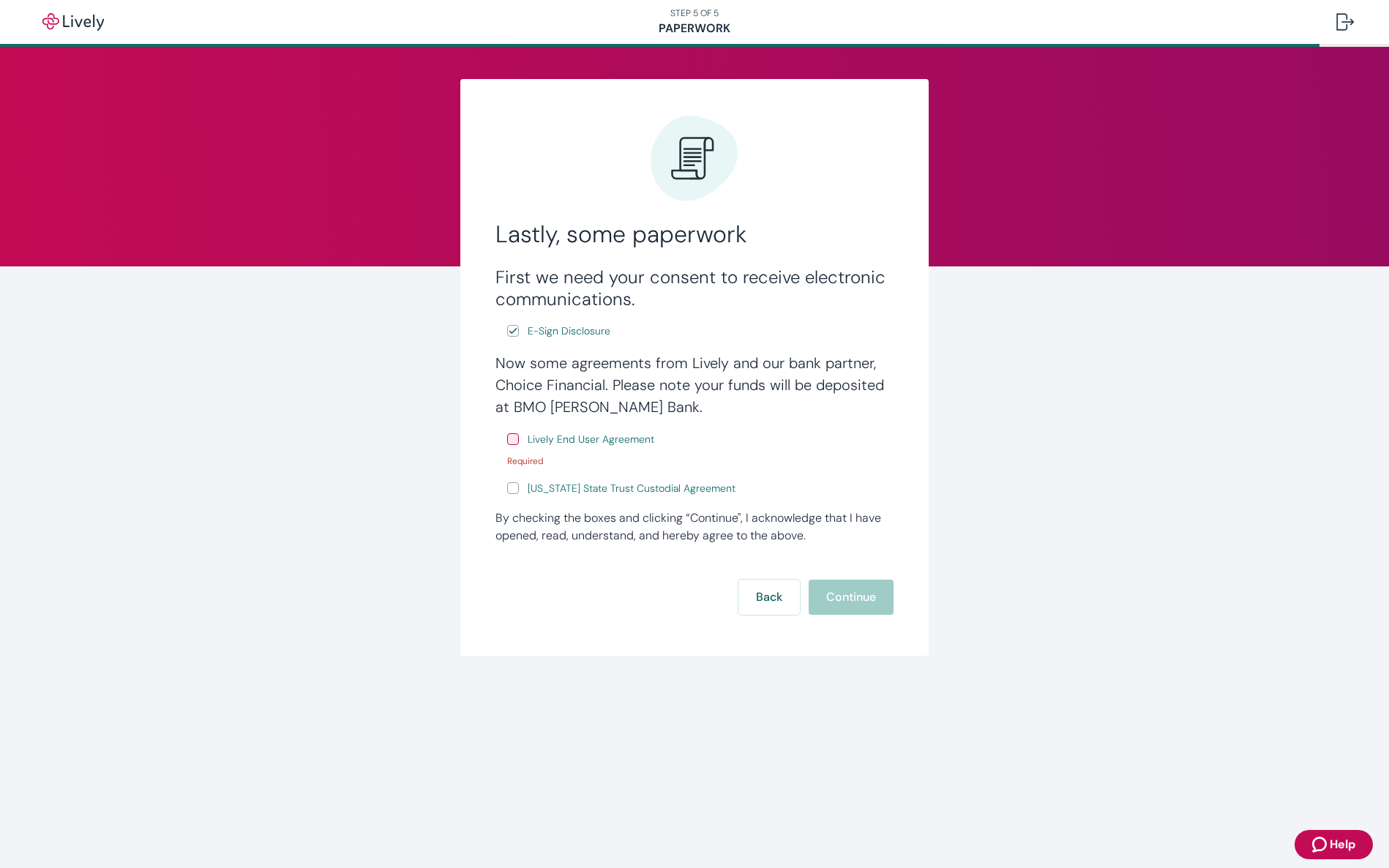
click at [508, 437] on input "Lively End User Agreement" at bounding box center [513, 439] width 12 height 12
checkbox input "true"
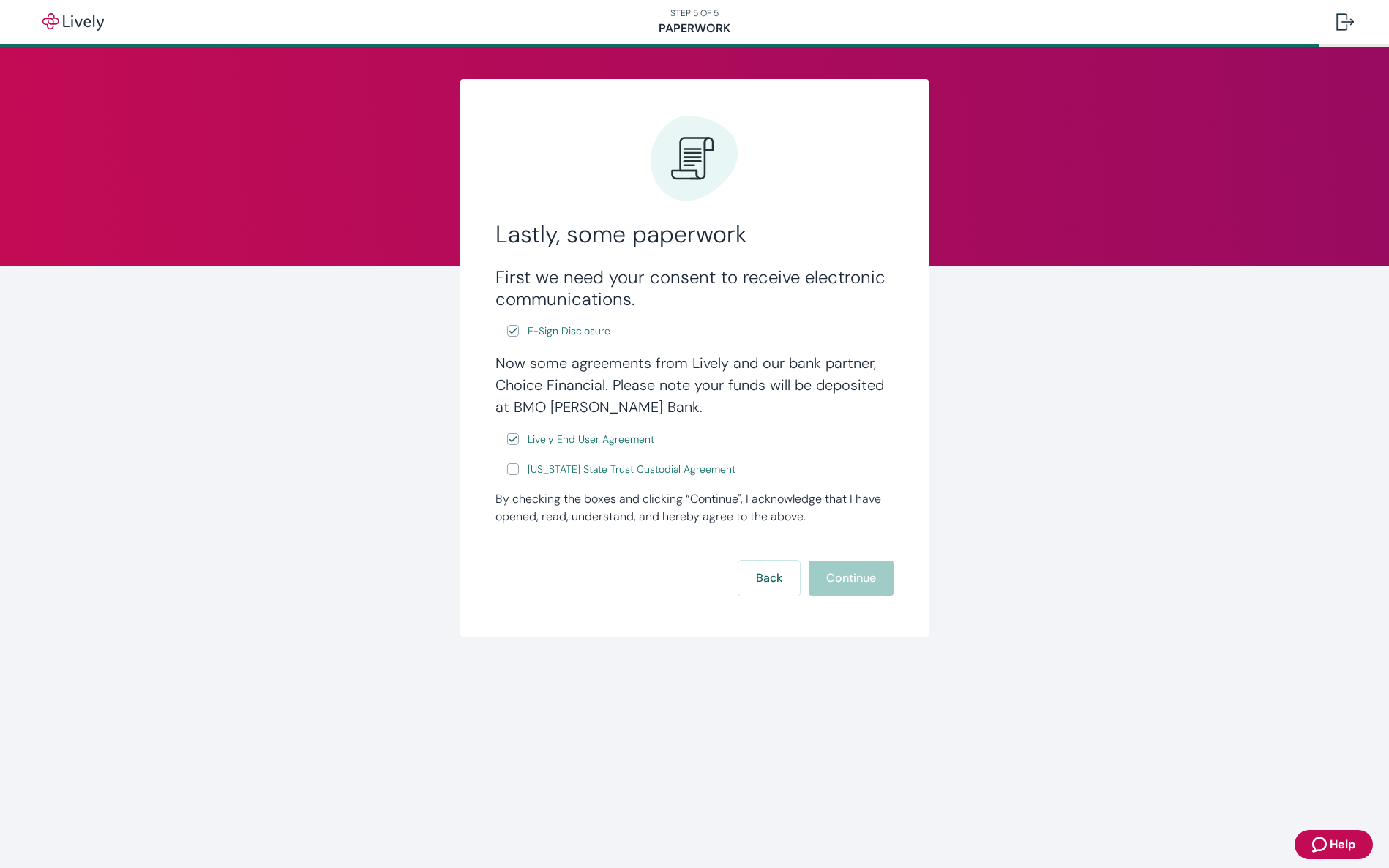
click at [575, 472] on span "[US_STATE] State Trust Custodial Agreement" at bounding box center [632, 470] width 208 height 16
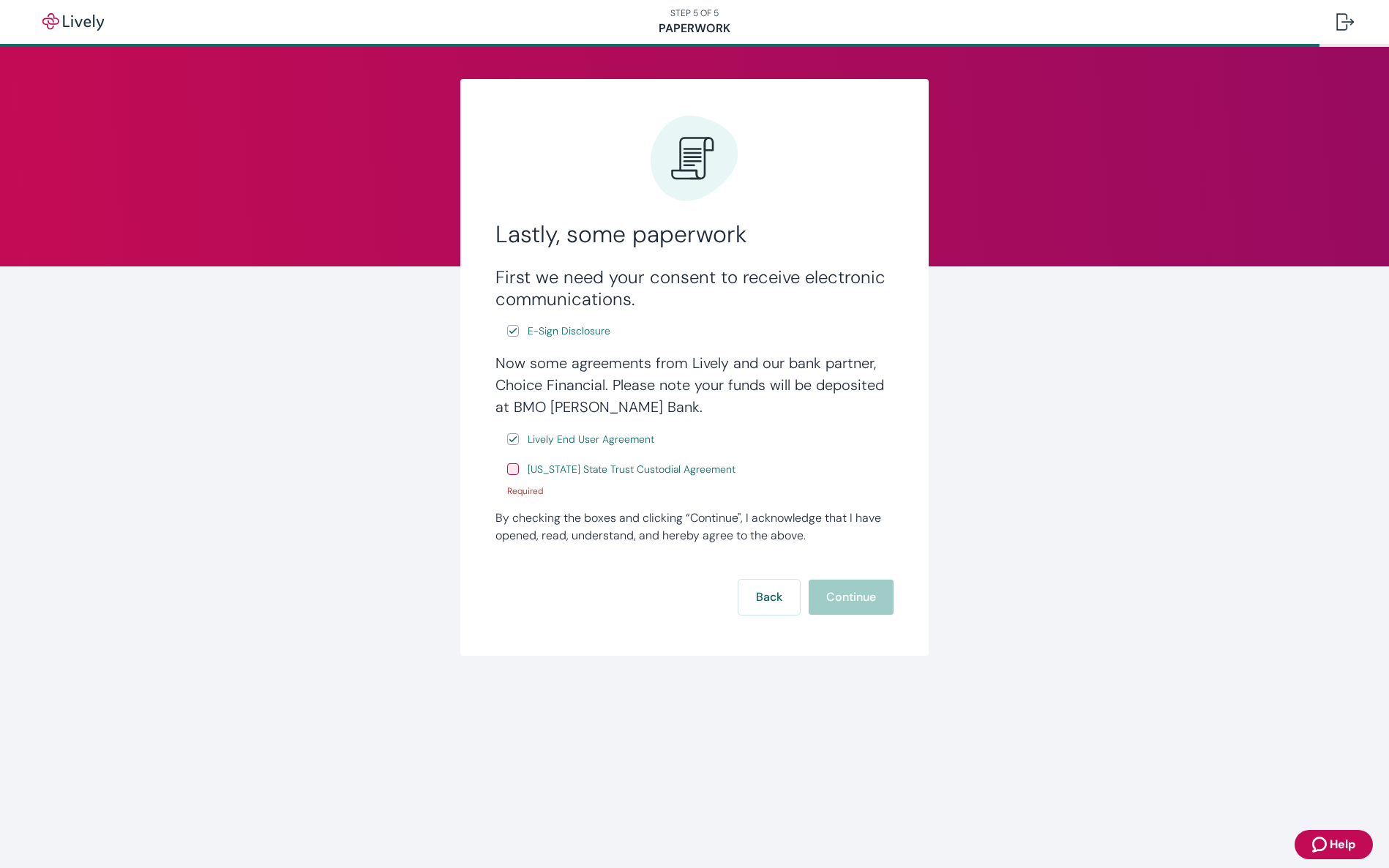
click at [515, 470] on input "[US_STATE] State Trust Custodial Agreement" at bounding box center [513, 469] width 12 height 12
checkbox input "true"
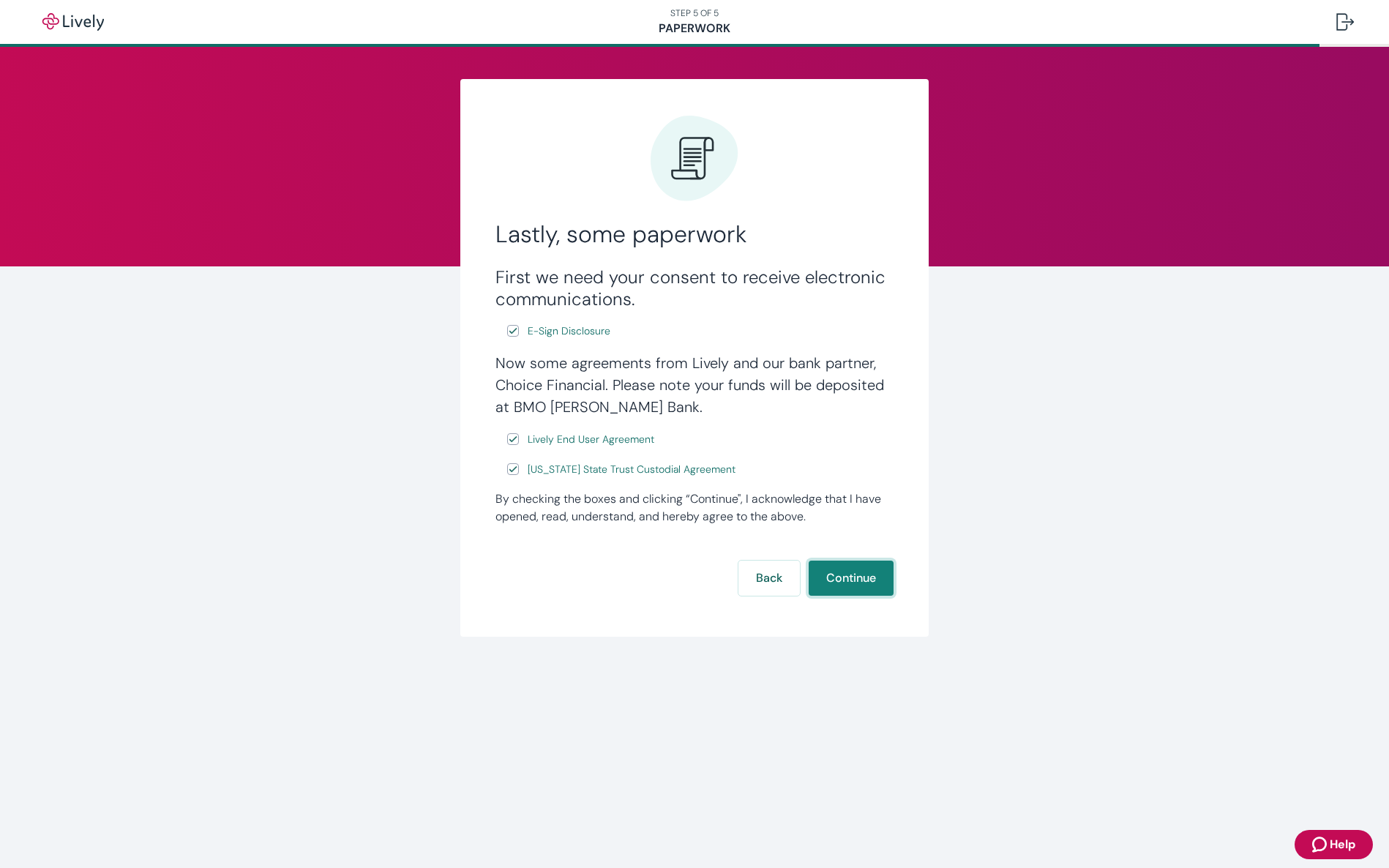
click at [864, 577] on button "Continue" at bounding box center [851, 578] width 85 height 35
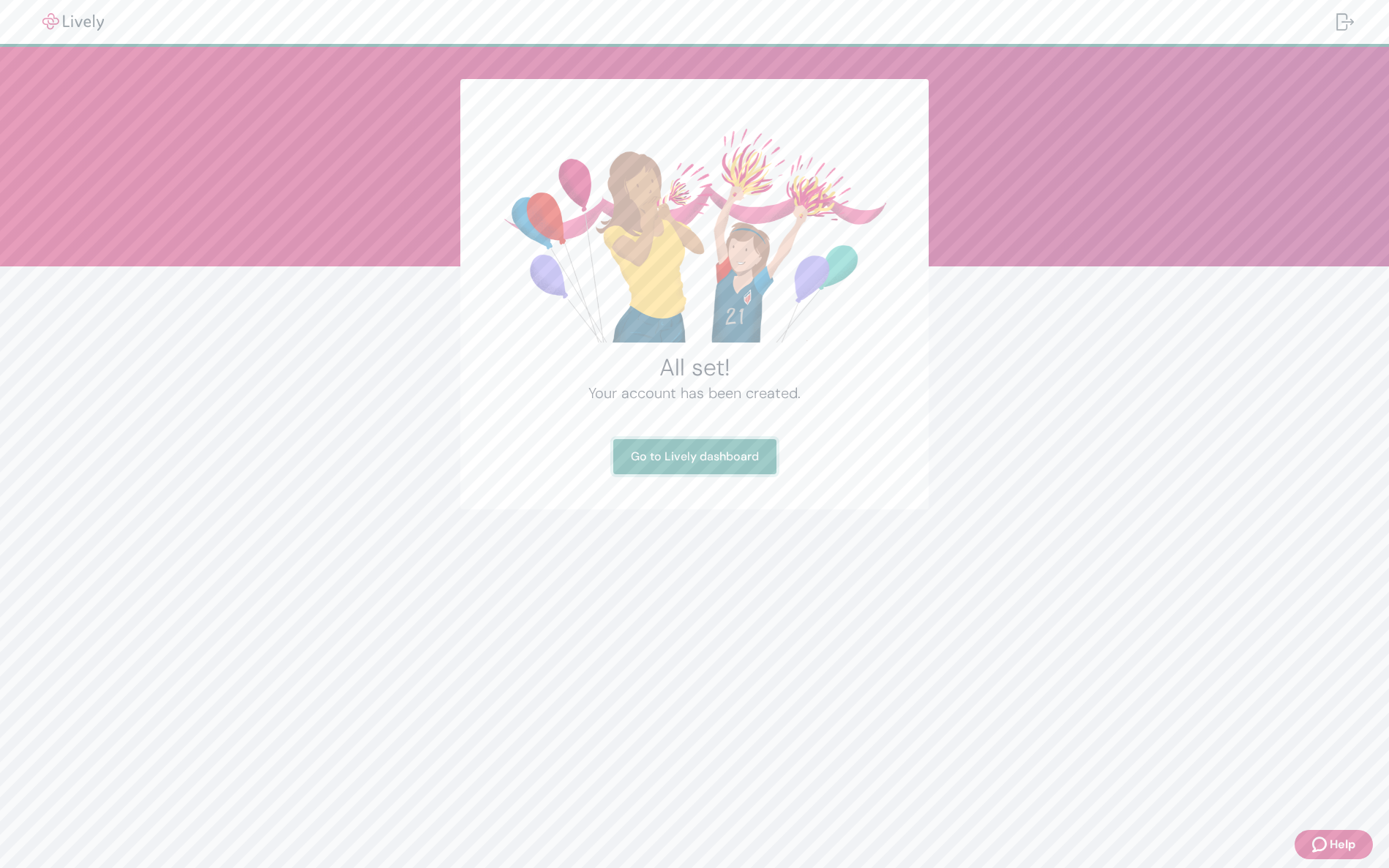
click at [693, 454] on link "Go to Lively dashboard" at bounding box center [694, 457] width 163 height 35
